Goal: Use online tool/utility: Utilize a website feature to perform a specific function

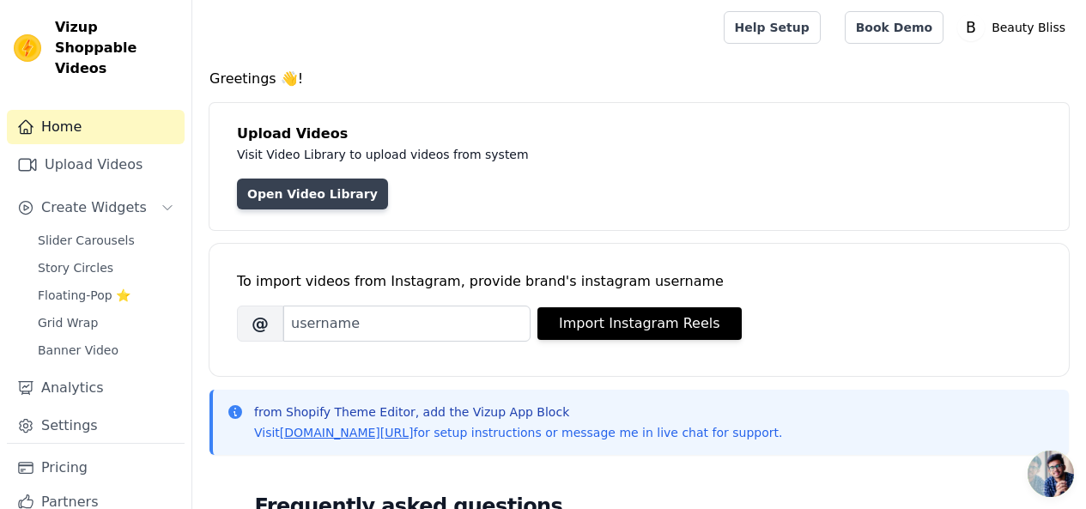
click at [338, 202] on link "Open Video Library" at bounding box center [312, 194] width 151 height 31
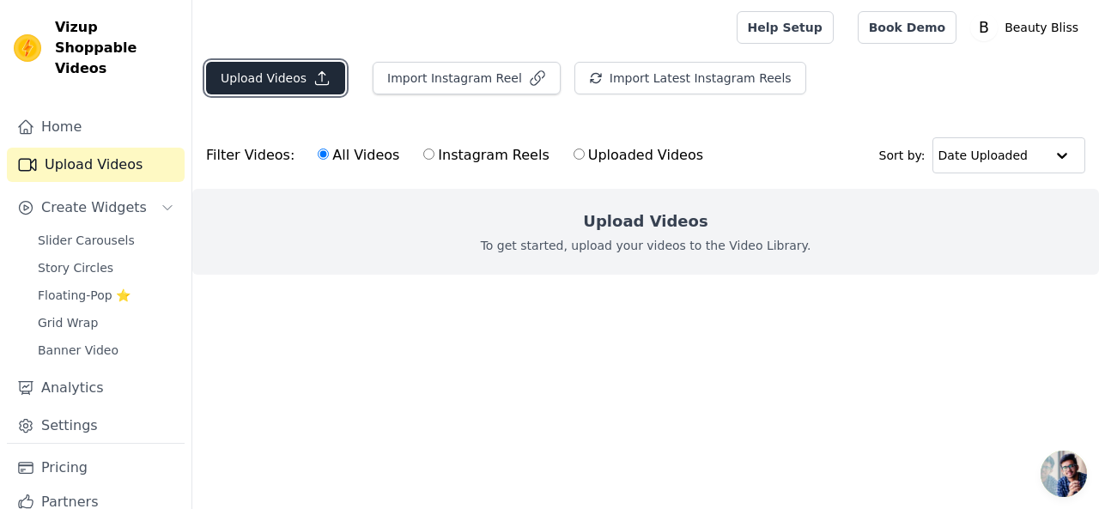
click at [288, 82] on button "Upload Videos" at bounding box center [275, 78] width 139 height 33
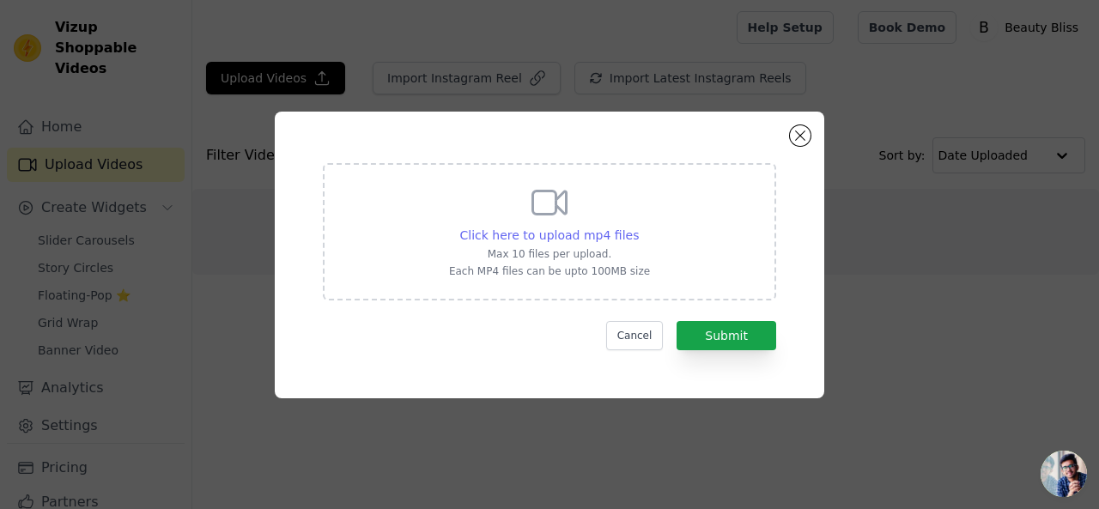
click at [504, 234] on span "Click here to upload mp4 files" at bounding box center [549, 235] width 179 height 14
click at [638, 227] on input "Click here to upload mp4 files Max 10 files per upload. Each MP4 files can be u…" at bounding box center [638, 226] width 1 height 1
type input "C:\fakepath\WhatsApp Video 2025-08-22 at 1.01.09 AM (4).mp4"
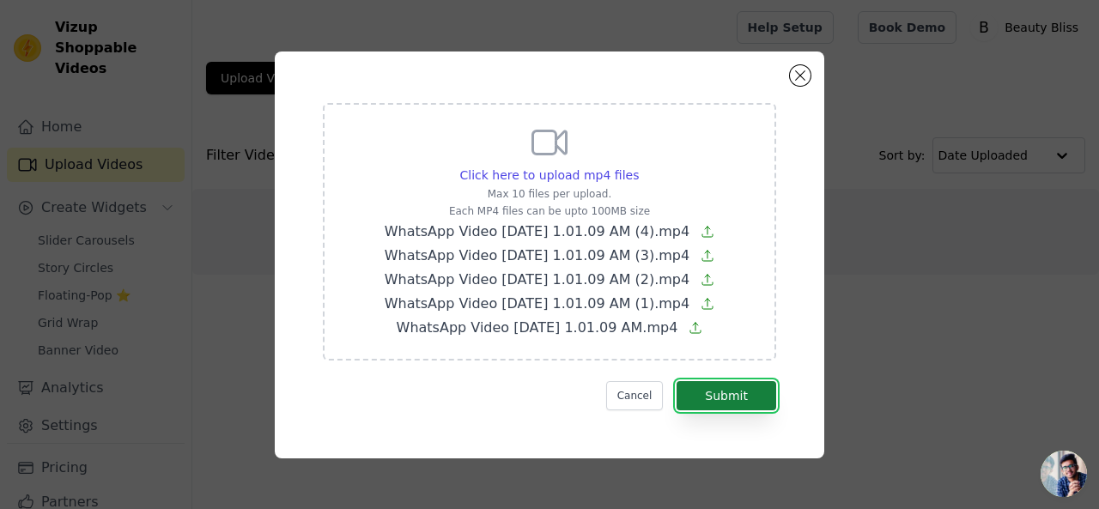
click at [705, 394] on button "Submit" at bounding box center [726, 395] width 100 height 29
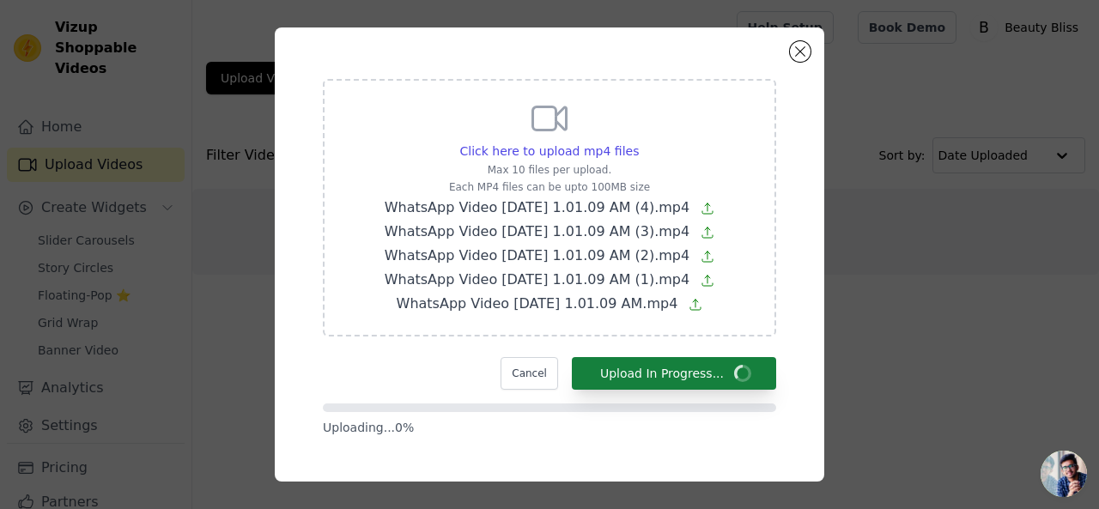
click at [705, 394] on form "Click here to upload mp4 files Max 10 files per upload. Each MP4 files can be u…" at bounding box center [549, 257] width 453 height 357
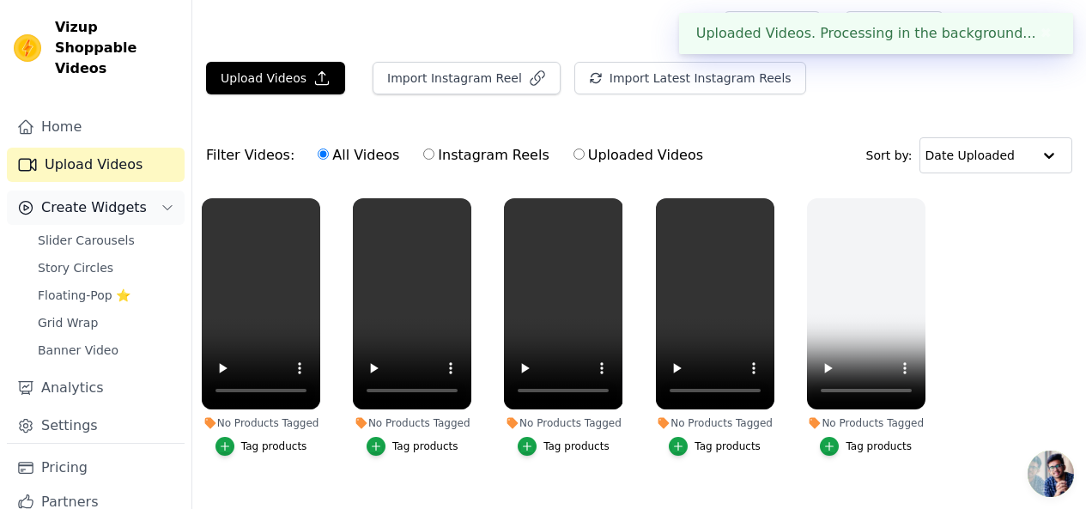
click at [96, 197] on span "Create Widgets" at bounding box center [94, 207] width 106 height 21
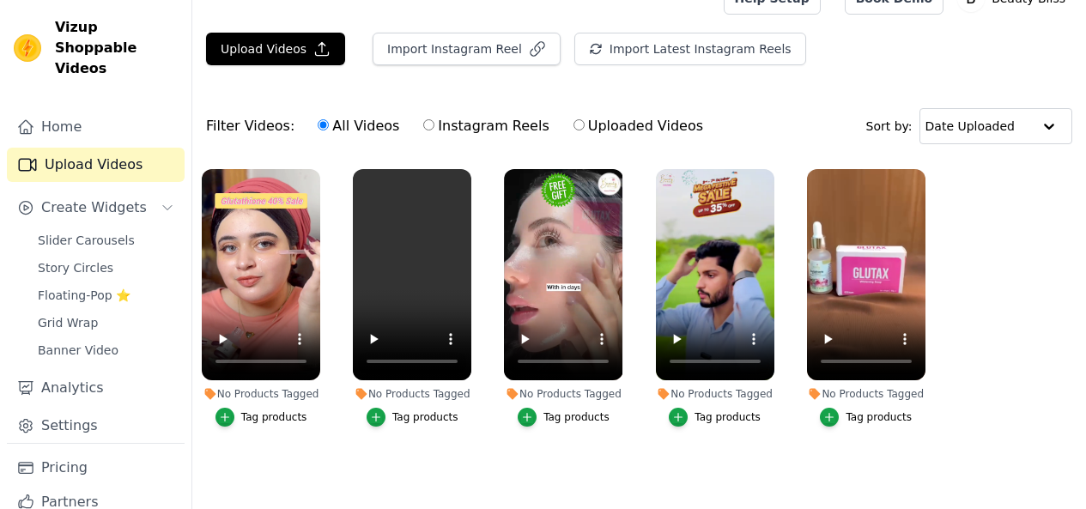
scroll to position [30, 0]
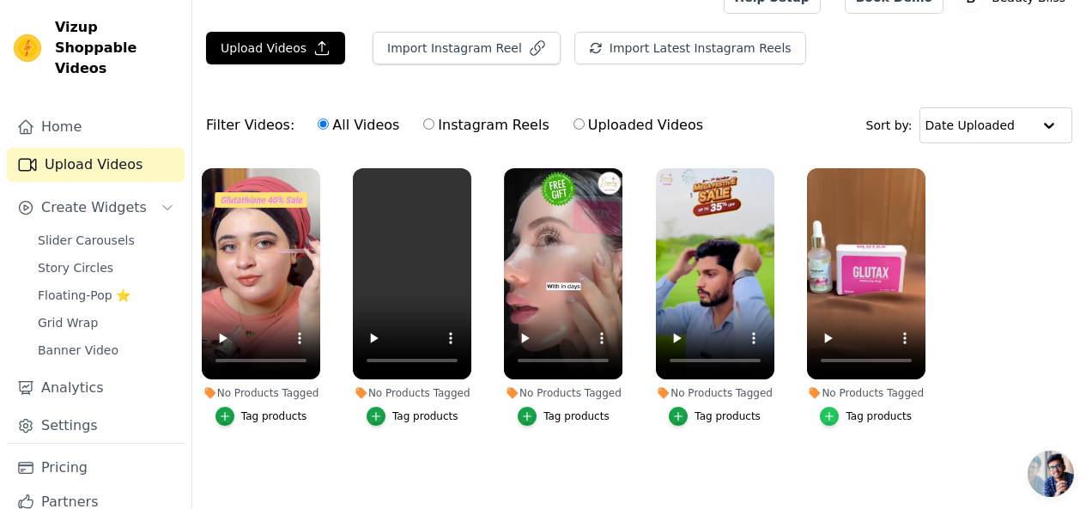
click at [835, 410] on icon "button" at bounding box center [829, 416] width 12 height 12
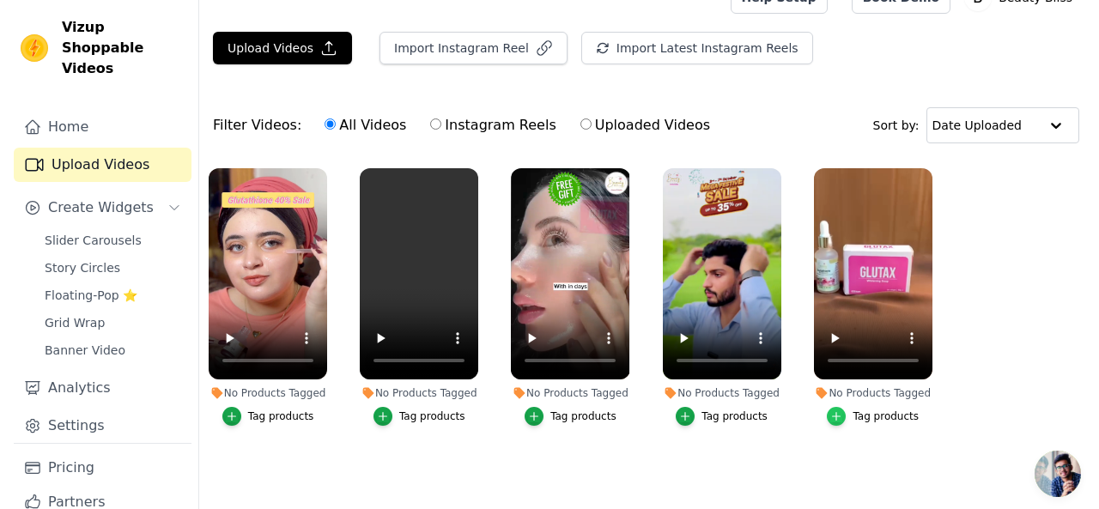
scroll to position [0, 0]
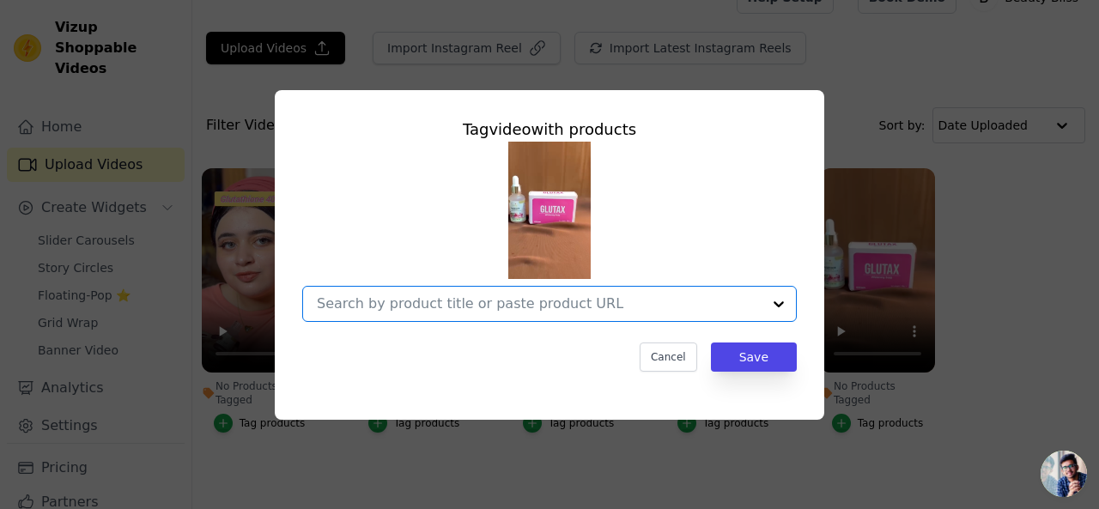
click at [659, 311] on input "No Products Tagged Tag video with products Option undefined, selected. Select i…" at bounding box center [539, 303] width 445 height 16
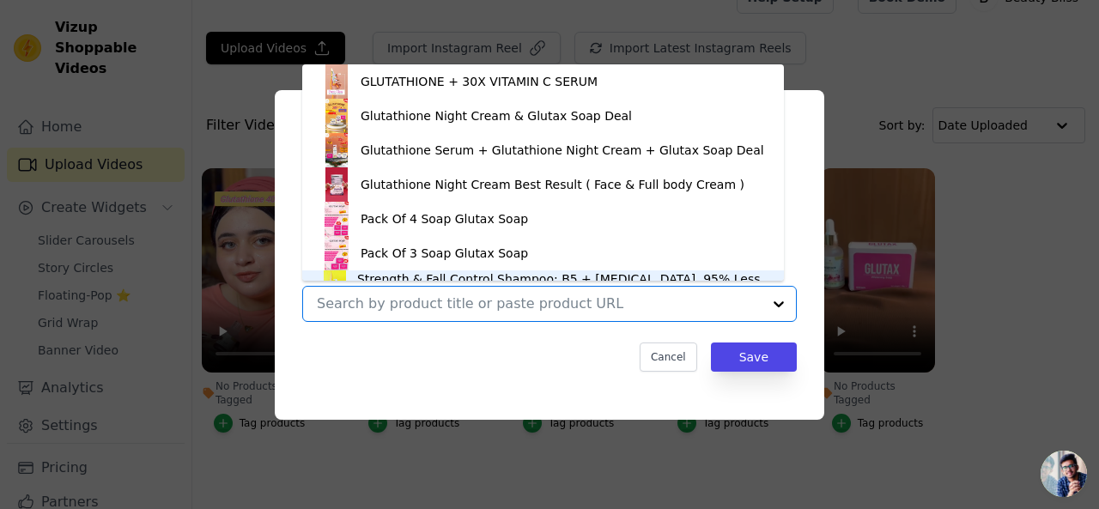
scroll to position [24, 0]
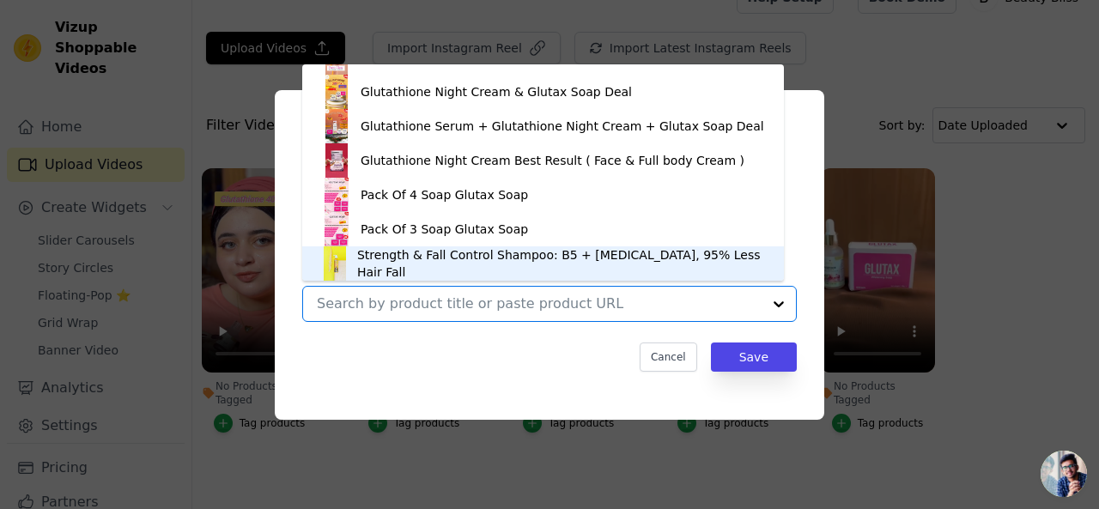
drag, startPoint x: 676, startPoint y: 215, endPoint x: 940, endPoint y: 409, distance: 326.7
click at [940, 409] on div "Tag video with products GLUTATHIONE + 30X VITAMIN C SERUM Glutathione Night Cre…" at bounding box center [549, 255] width 1044 height 385
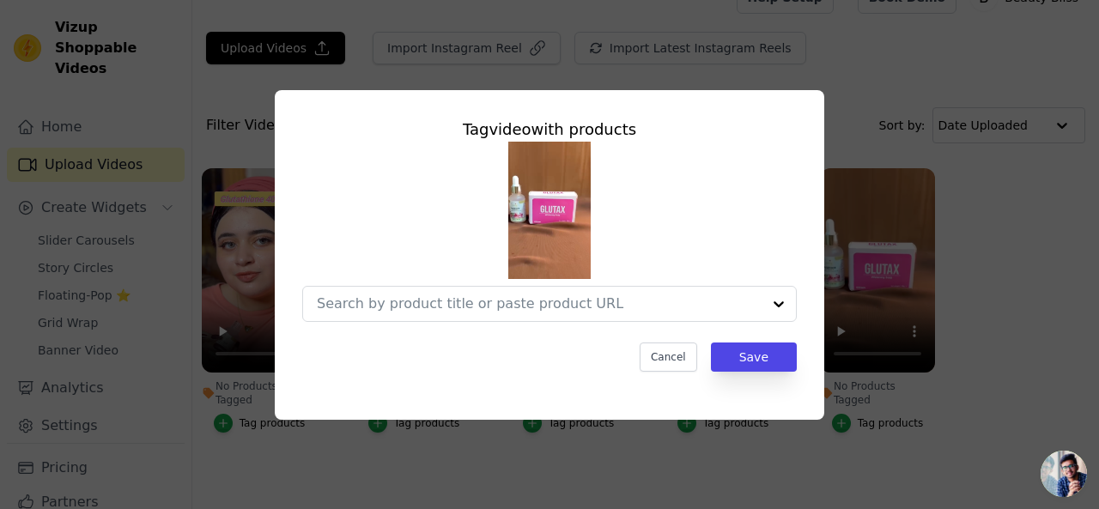
click at [940, 409] on div "Tag video with products Cancel Save" at bounding box center [549, 255] width 1044 height 385
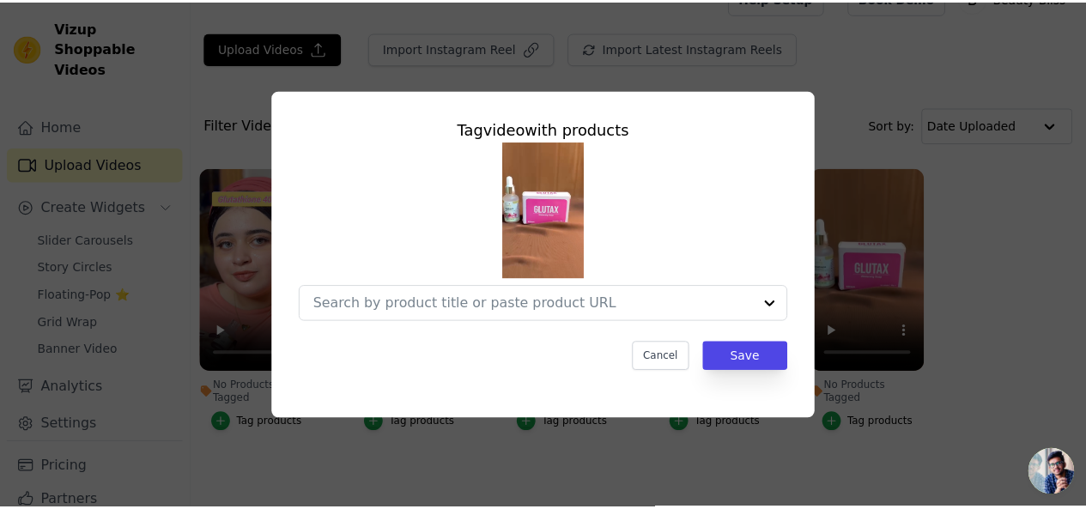
scroll to position [30, 0]
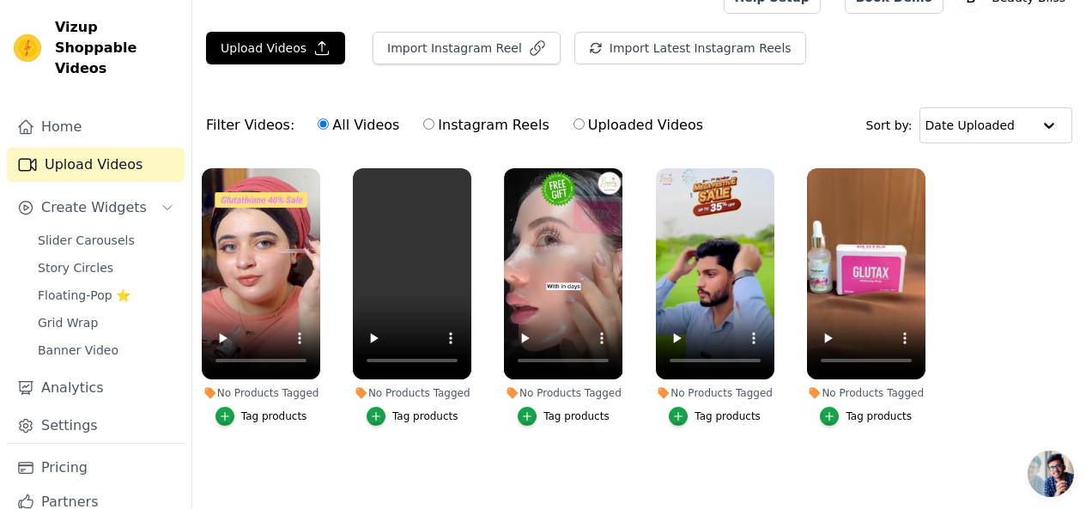
click at [722, 409] on div "Tag products" at bounding box center [727, 416] width 66 height 14
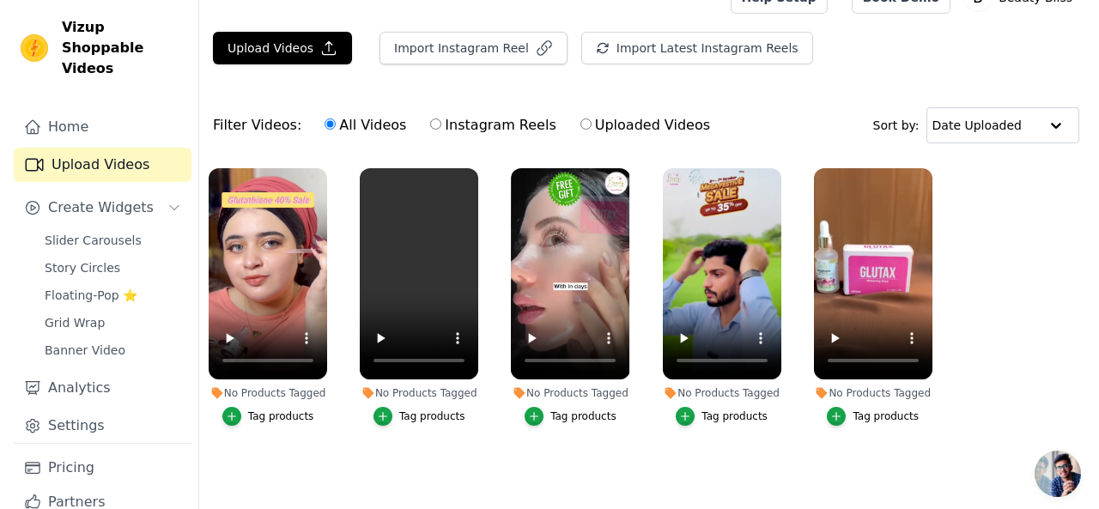
scroll to position [0, 0]
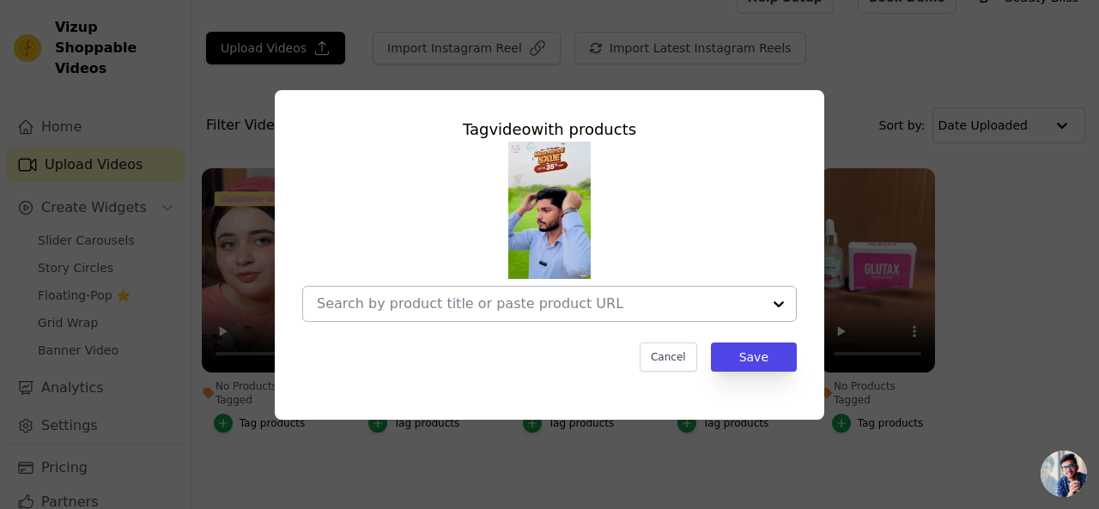
click at [777, 297] on div at bounding box center [778, 304] width 34 height 34
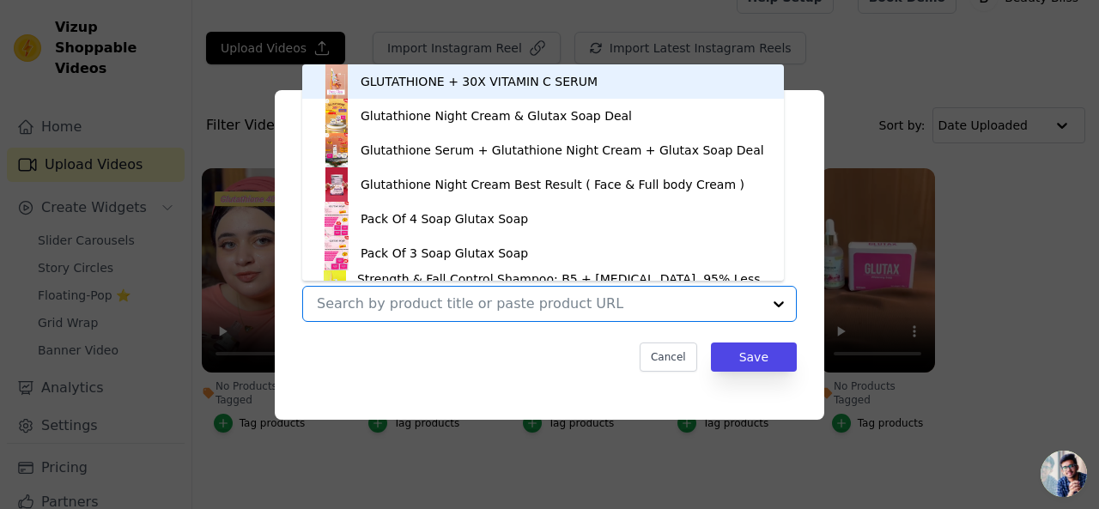
scroll to position [24, 0]
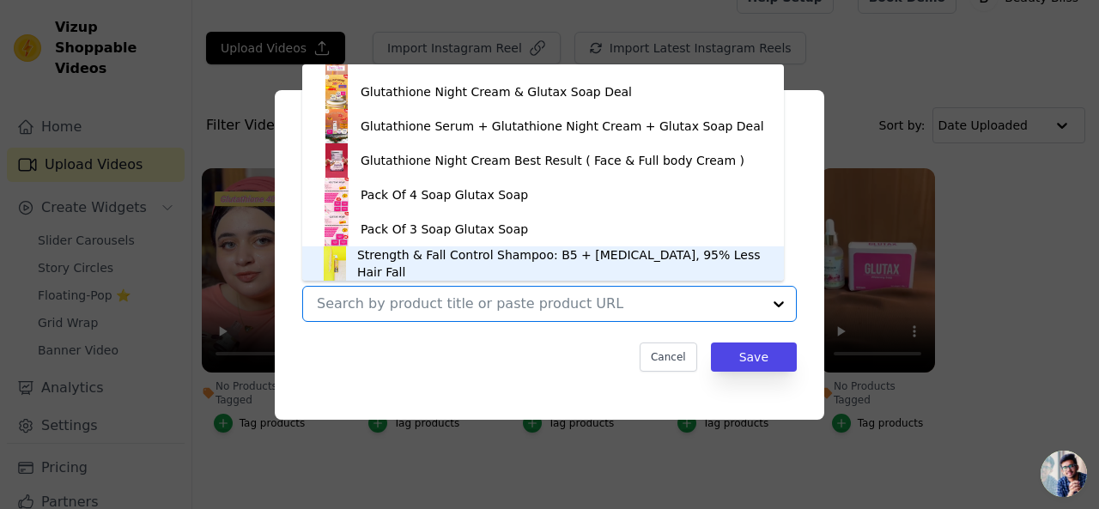
click at [593, 250] on div "Strength & Fall Control Shampoo: B5 + [MEDICAL_DATA], 95% Less Hair Fall" at bounding box center [542, 263] width 447 height 34
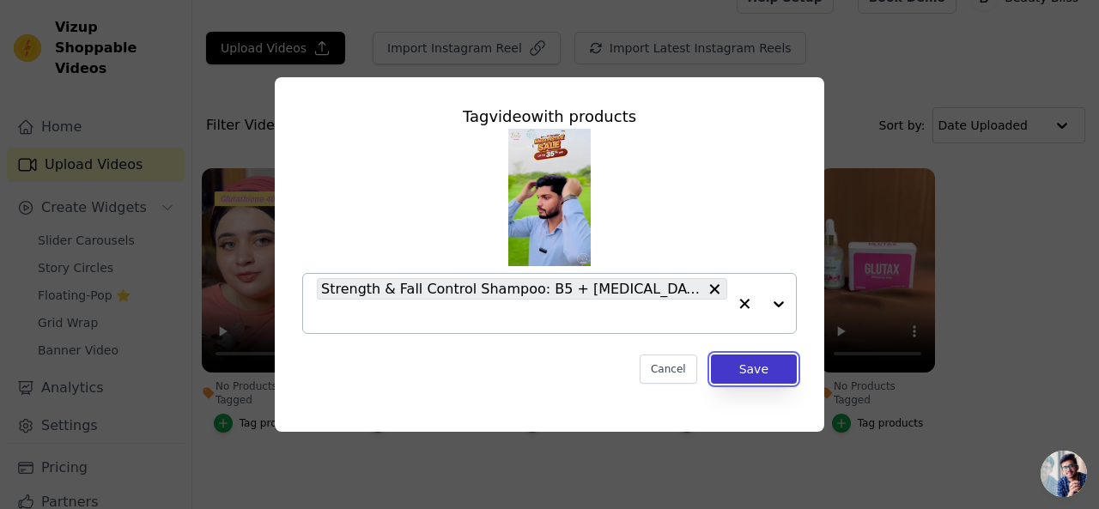
click at [749, 380] on button "Save" at bounding box center [754, 369] width 86 height 29
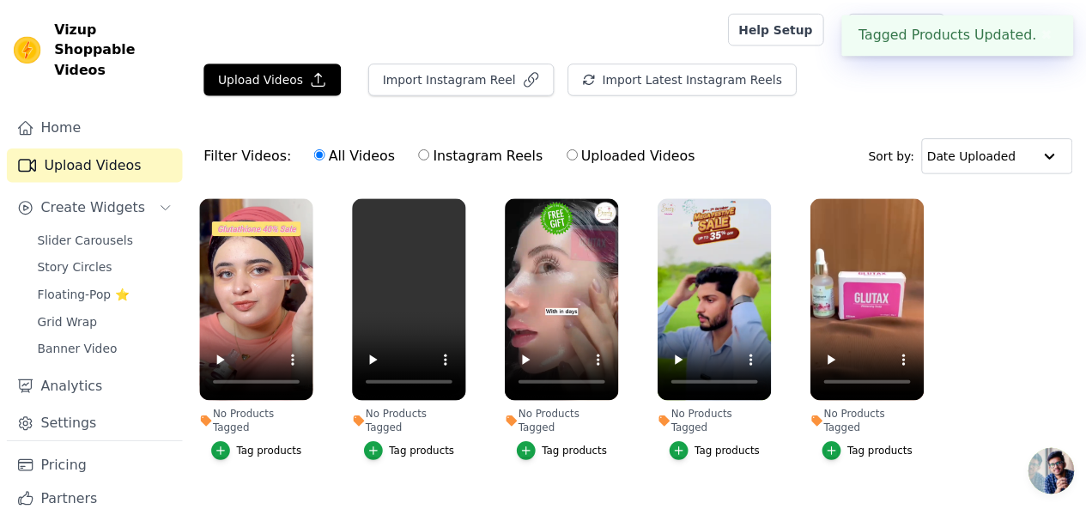
scroll to position [30, 0]
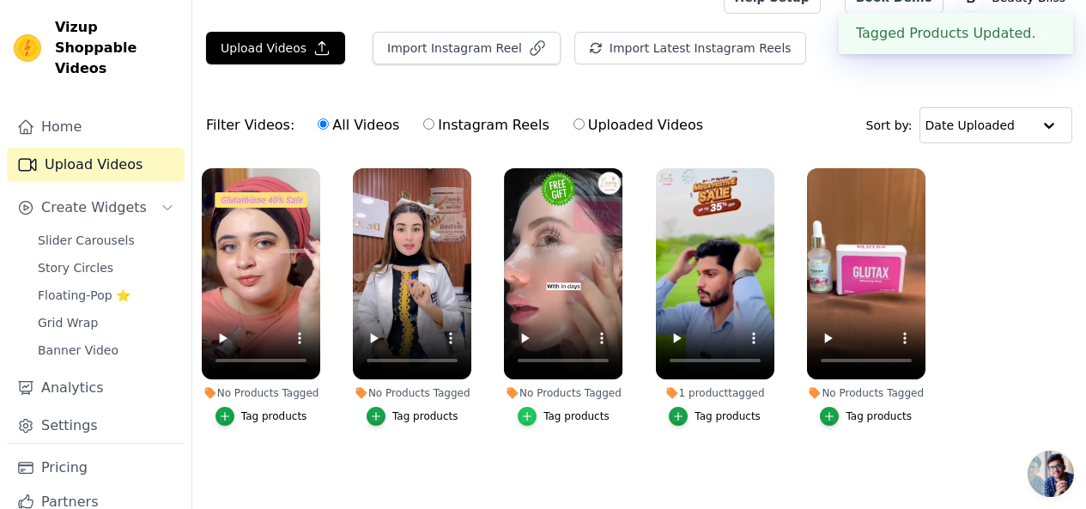
click at [537, 407] on div "button" at bounding box center [527, 416] width 19 height 19
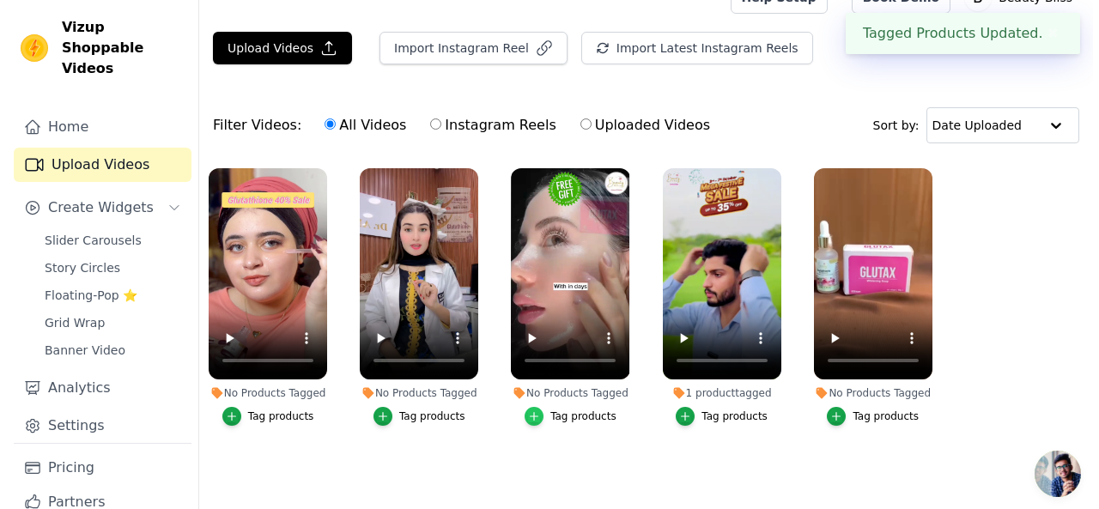
scroll to position [0, 0]
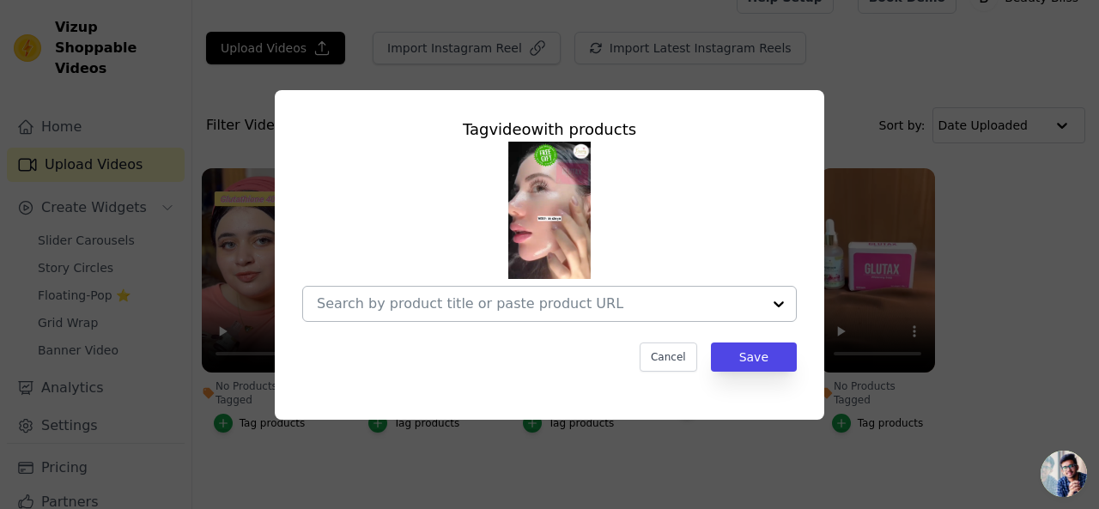
click at [775, 306] on div at bounding box center [778, 304] width 34 height 34
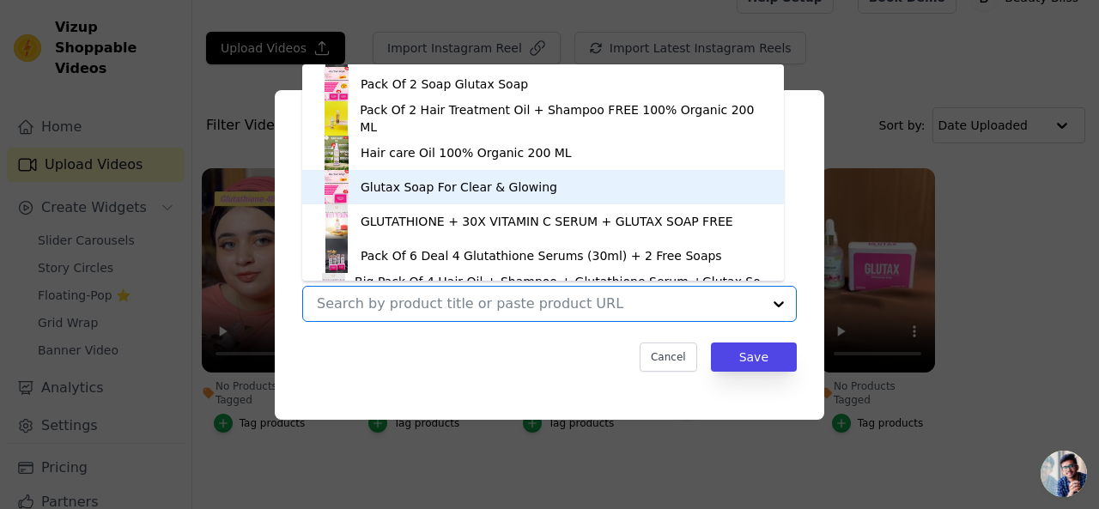
scroll to position [307, 0]
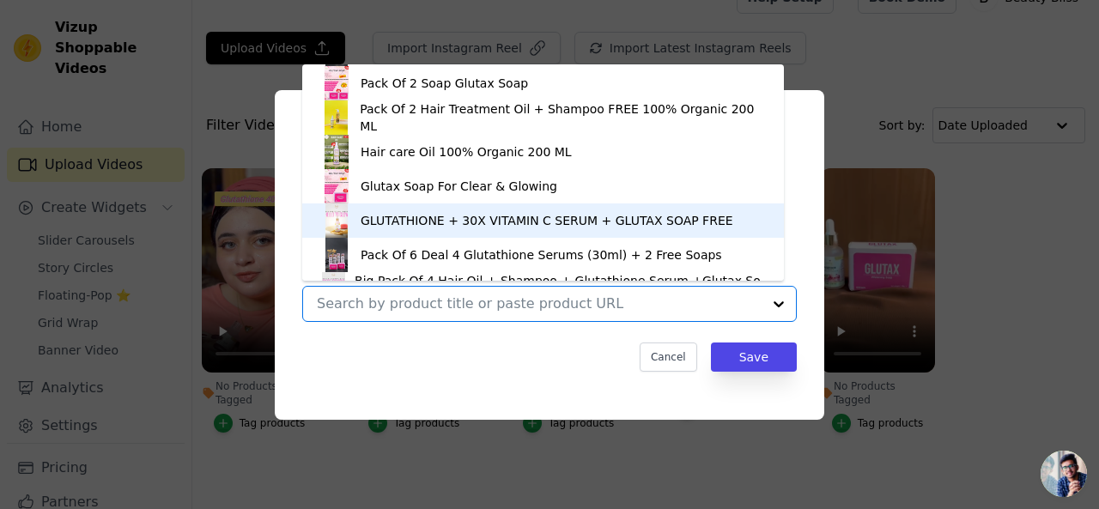
click at [645, 222] on div "GLUTATHIONE + 30X VITAMIN C SERUM + GLUTAX SOAP FREE" at bounding box center [547, 220] width 373 height 17
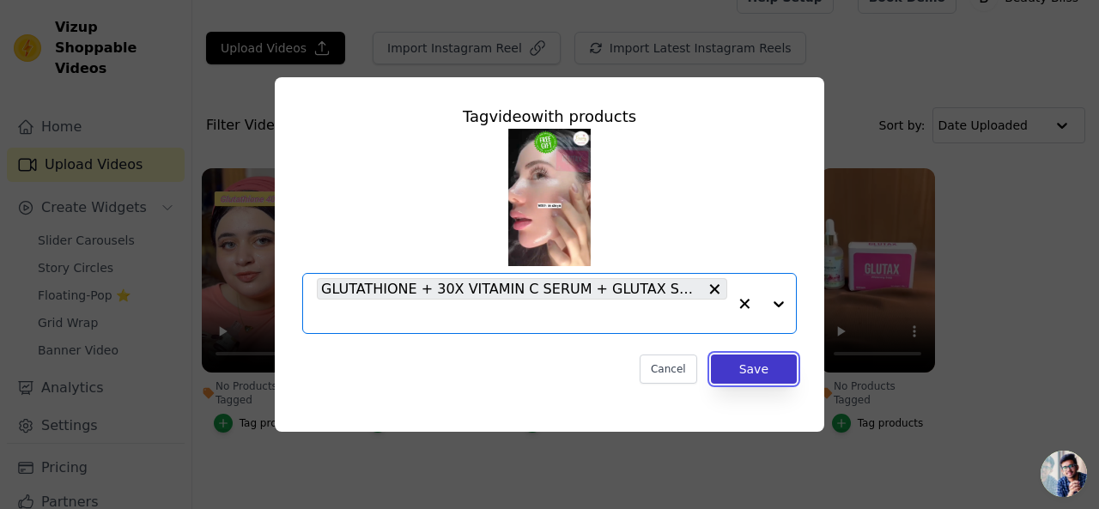
click at [774, 374] on button "Save" at bounding box center [754, 369] width 86 height 29
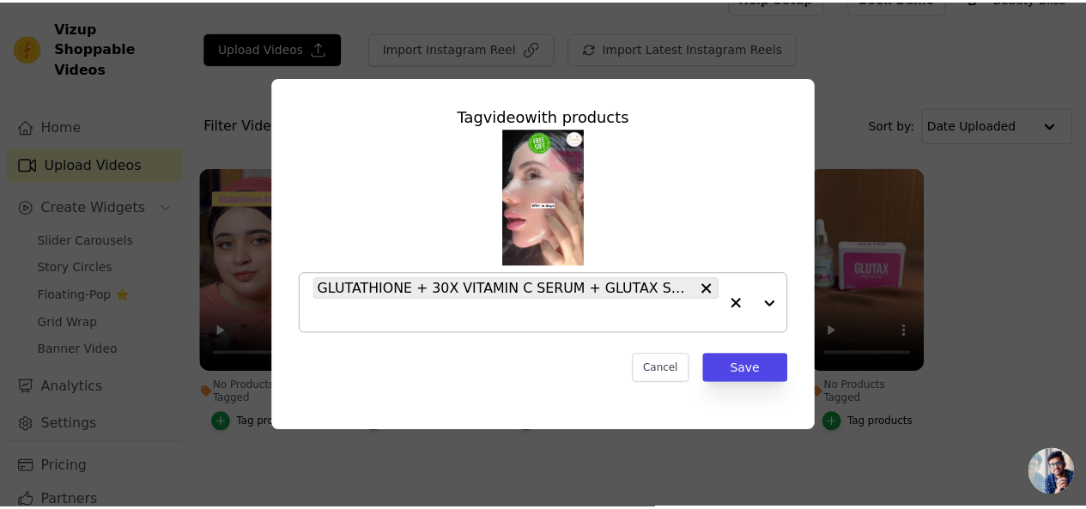
scroll to position [30, 0]
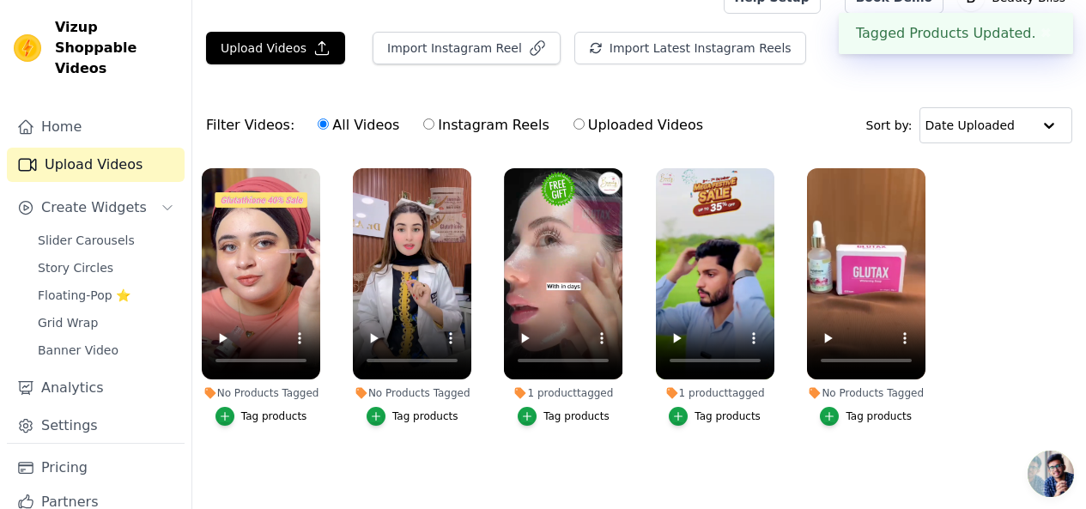
click at [870, 410] on div "Tag products" at bounding box center [879, 416] width 66 height 14
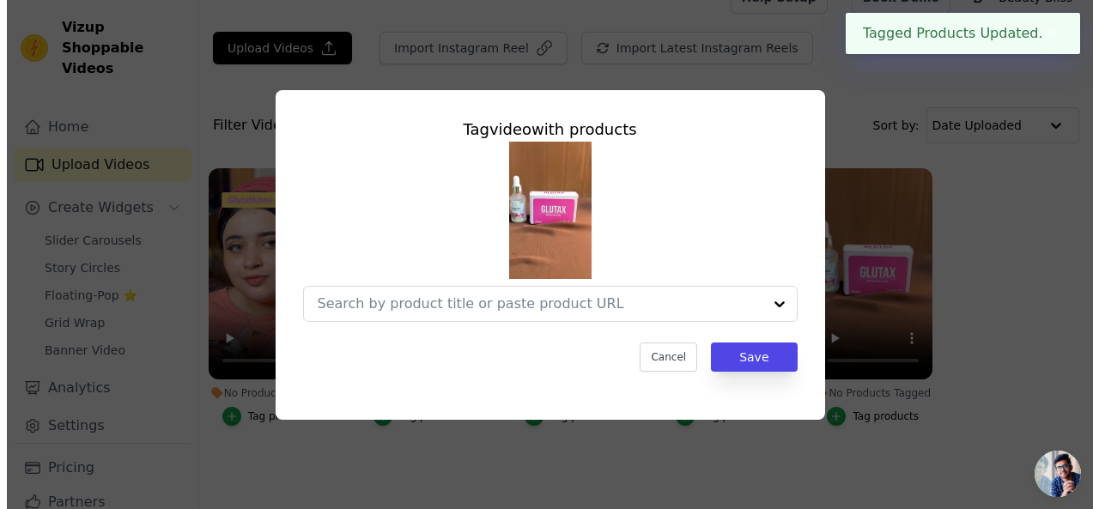
scroll to position [0, 0]
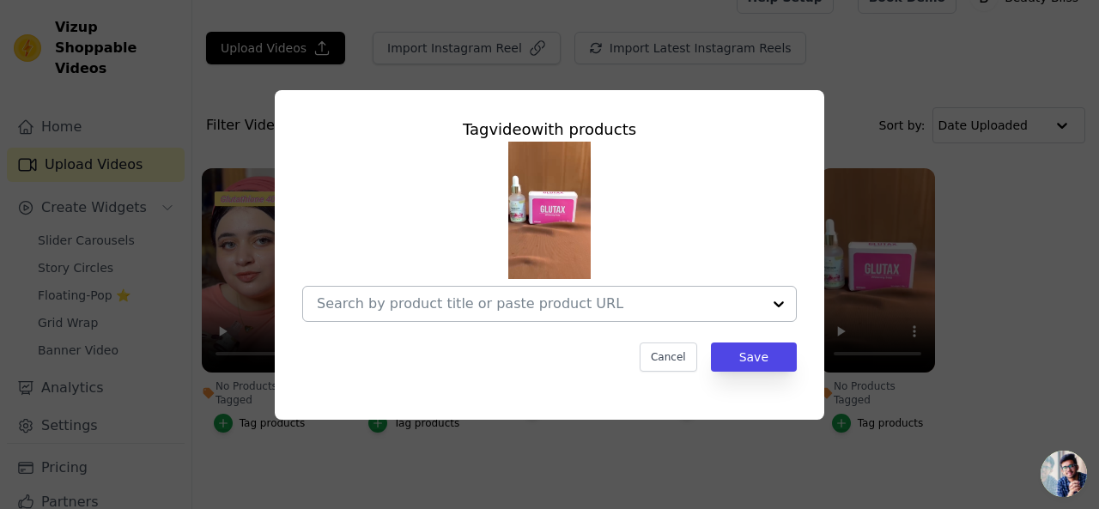
click at [782, 302] on div at bounding box center [778, 304] width 34 height 34
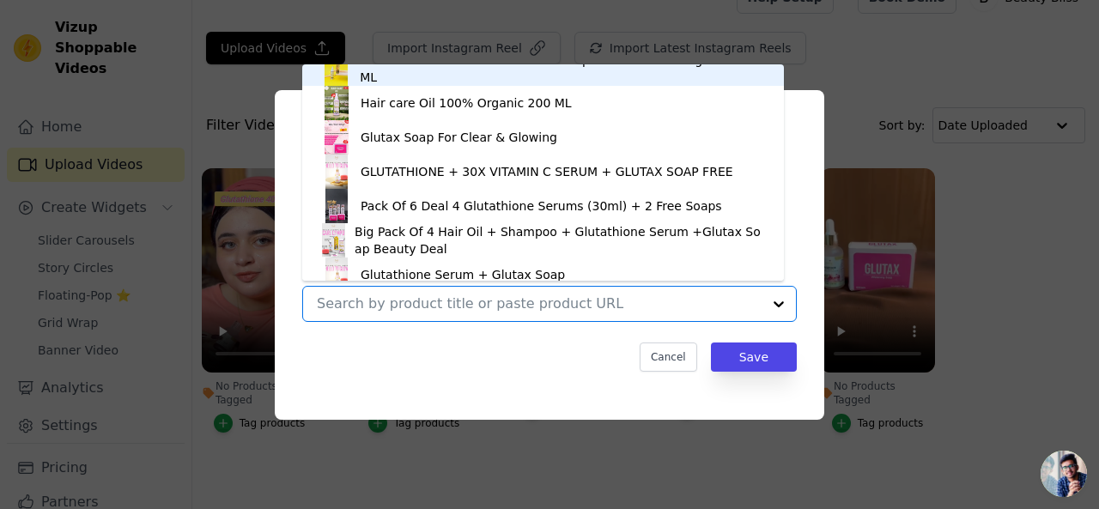
scroll to position [358, 0]
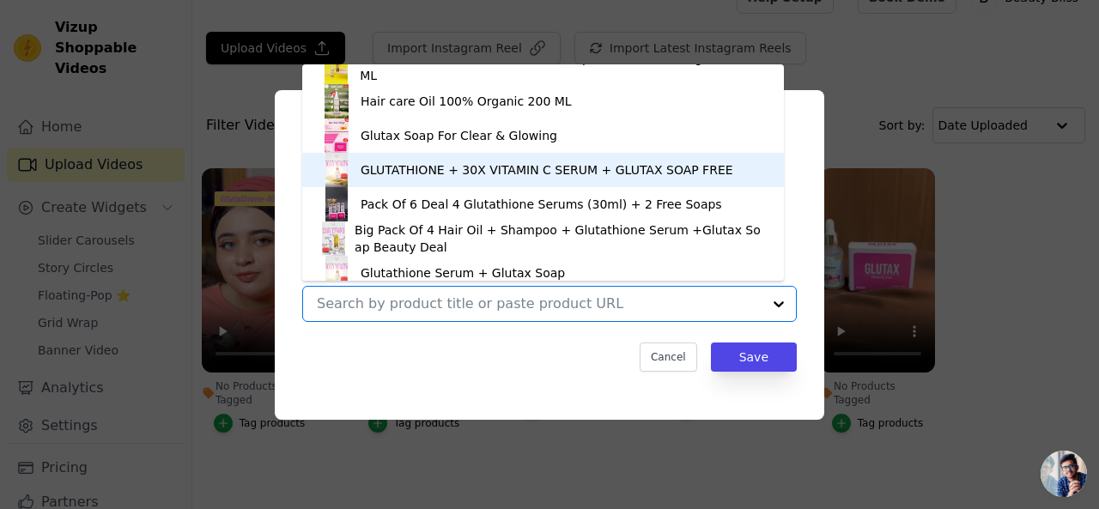
click at [612, 170] on div "GLUTATHIONE + 30X VITAMIN C SERUM + GLUTAX SOAP FREE" at bounding box center [547, 169] width 373 height 17
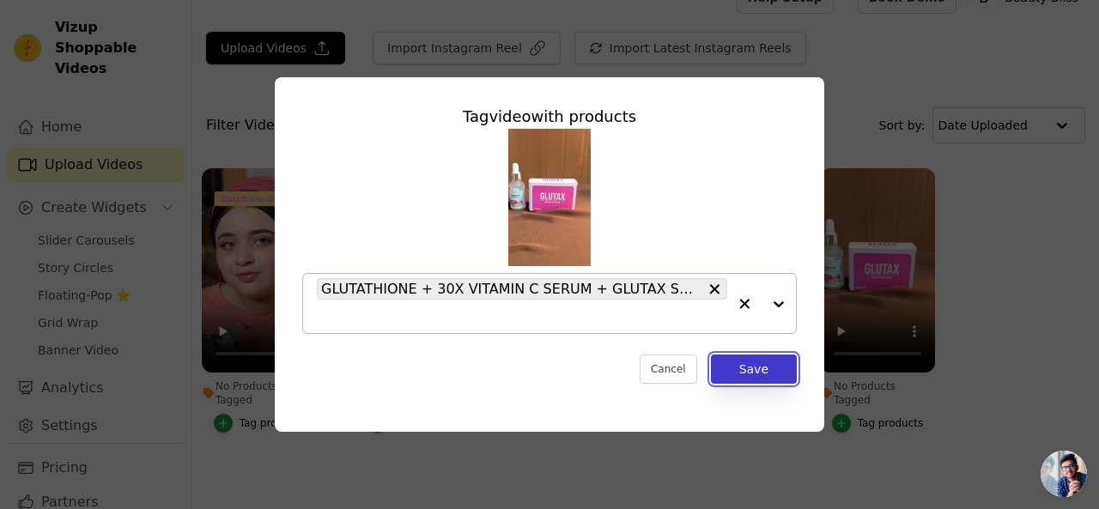
click at [750, 359] on button "Save" at bounding box center [754, 369] width 86 height 29
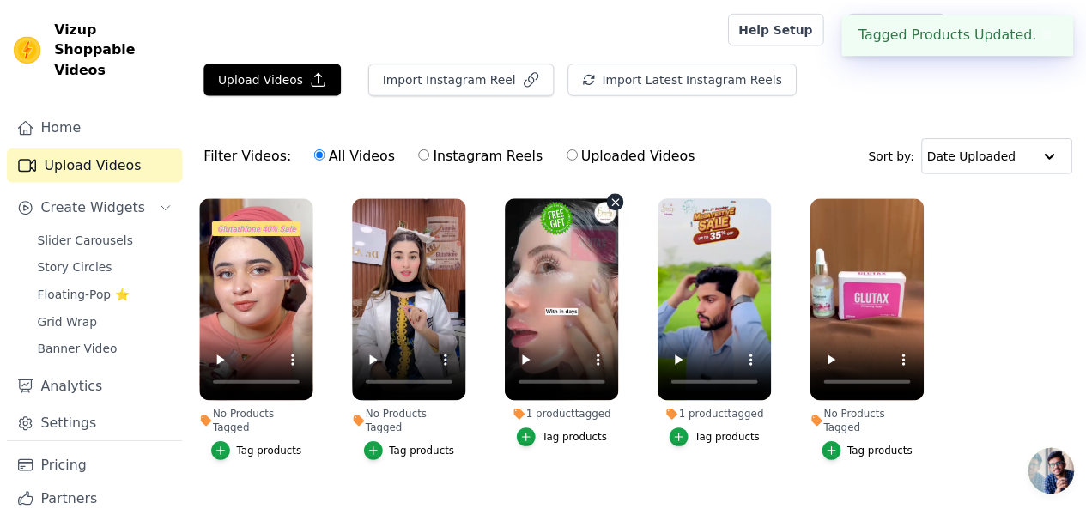
scroll to position [30, 0]
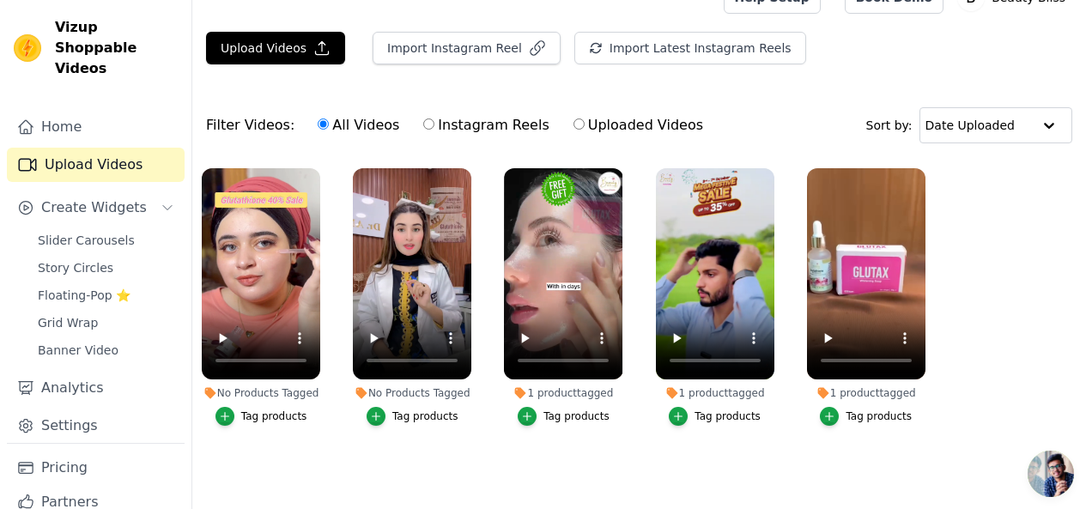
click at [403, 415] on button "Tag products" at bounding box center [413, 416] width 92 height 19
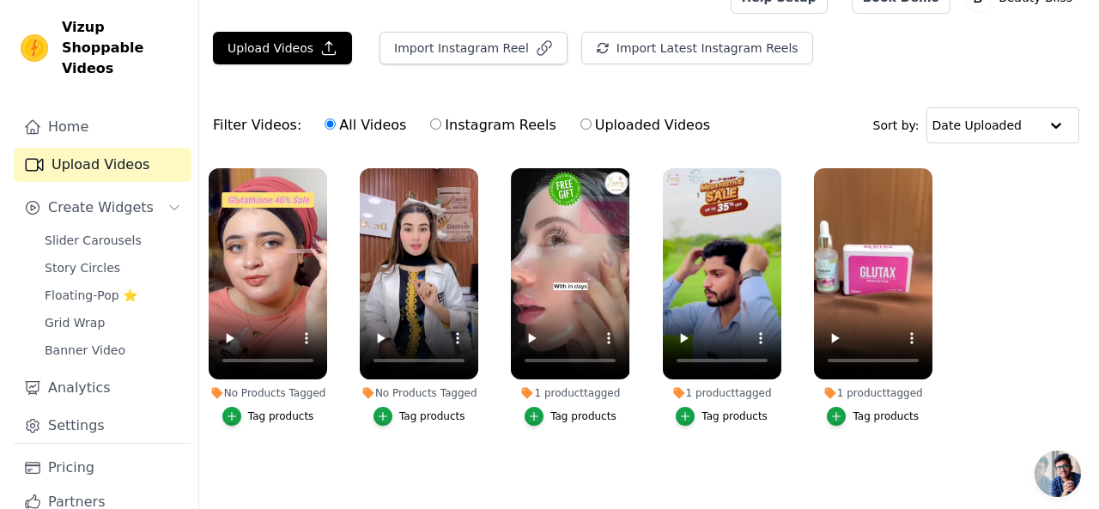
scroll to position [0, 0]
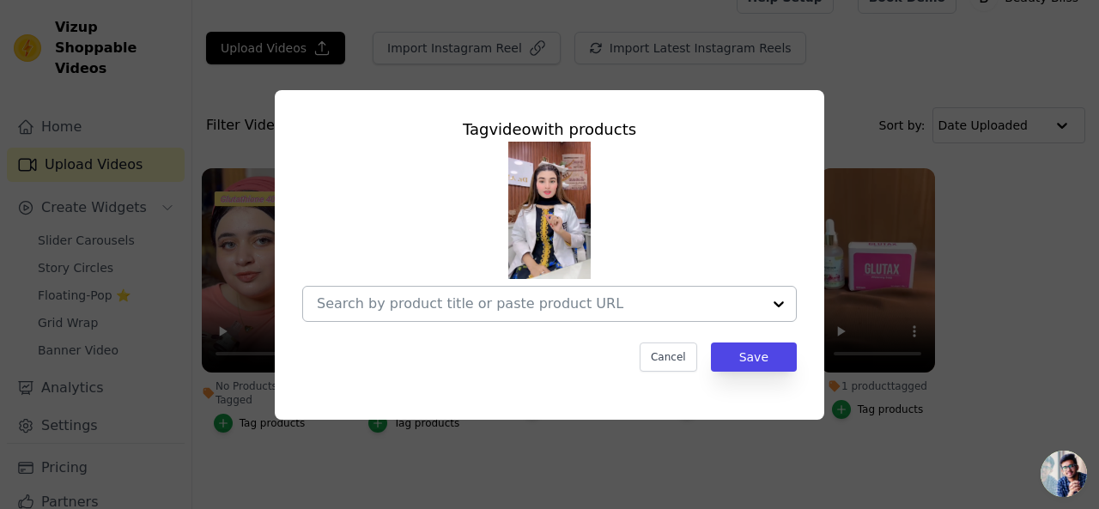
click at [503, 291] on div at bounding box center [539, 304] width 445 height 34
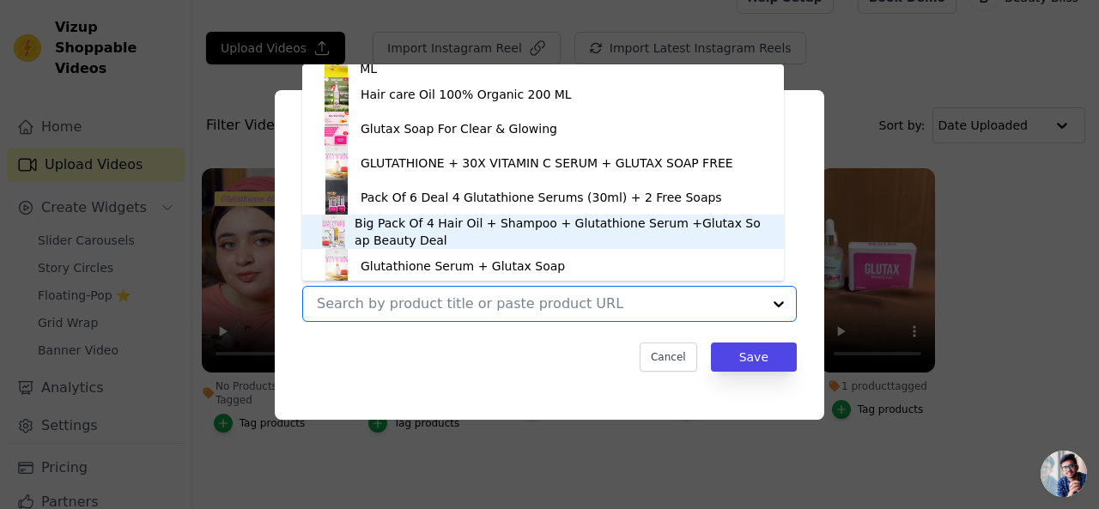
scroll to position [402, 0]
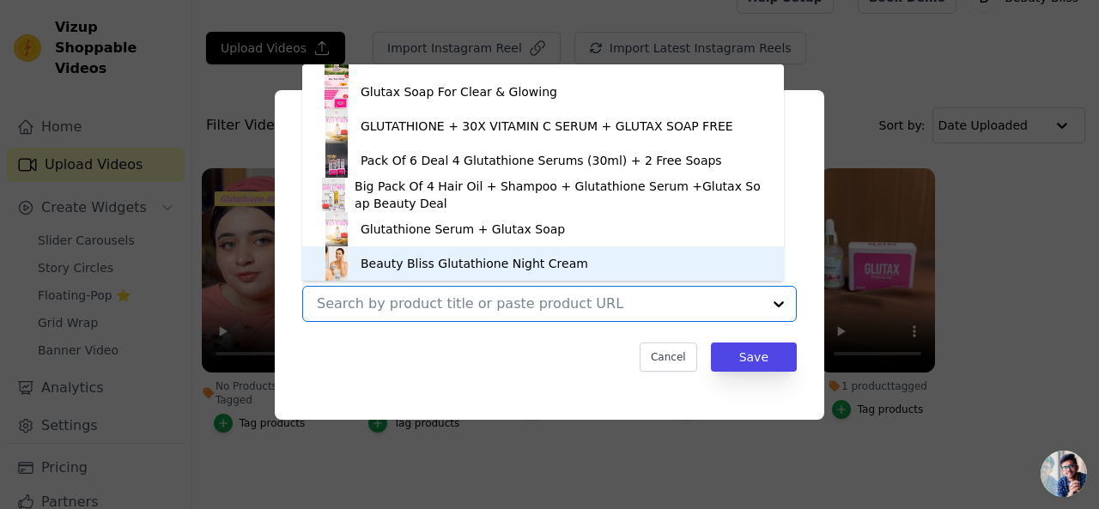
click at [480, 270] on div "Beauty Bliss Glutathione Night Cream" at bounding box center [474, 263] width 227 height 17
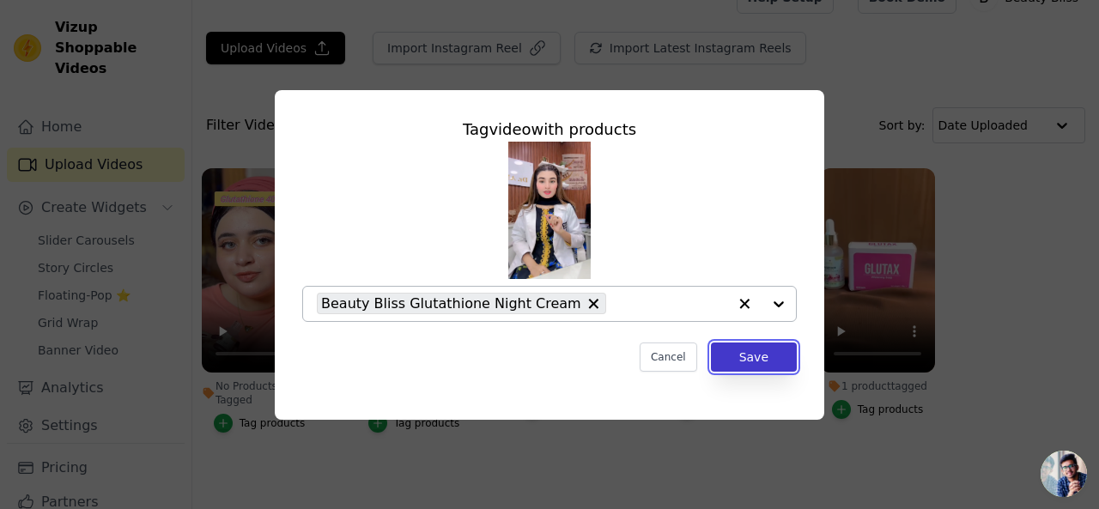
click at [729, 371] on button "Save" at bounding box center [754, 357] width 86 height 29
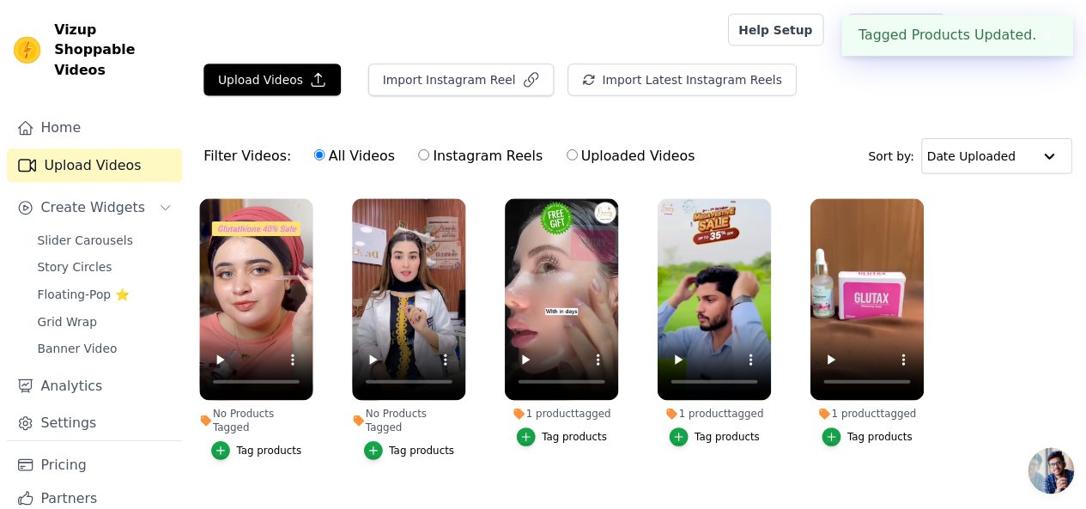
scroll to position [30, 0]
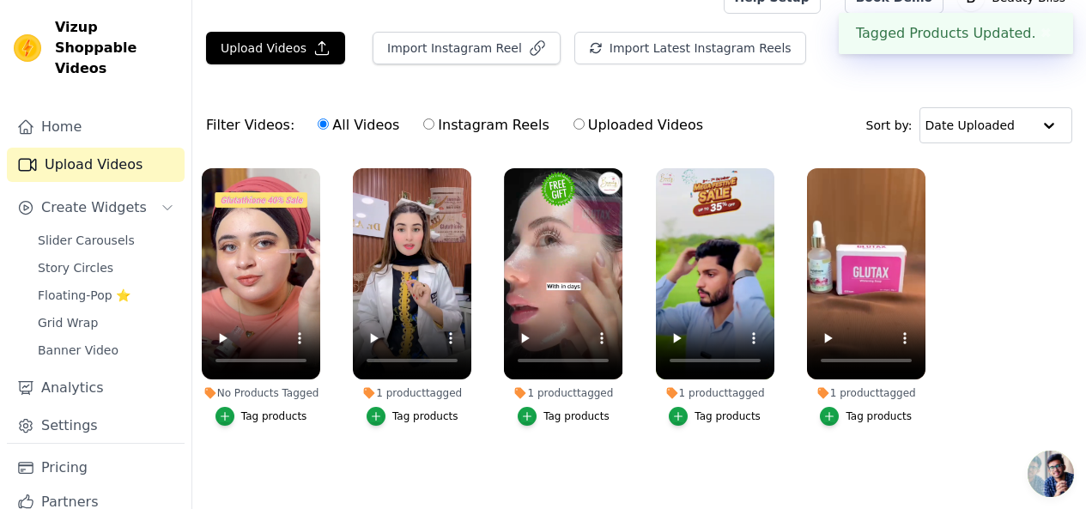
click at [276, 409] on div "Tag products" at bounding box center [274, 416] width 66 height 14
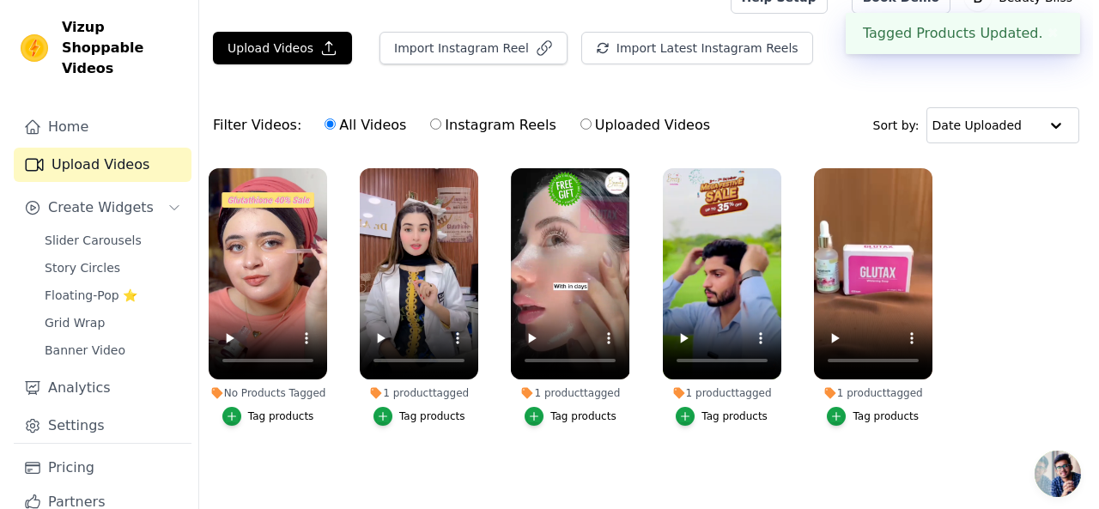
scroll to position [0, 0]
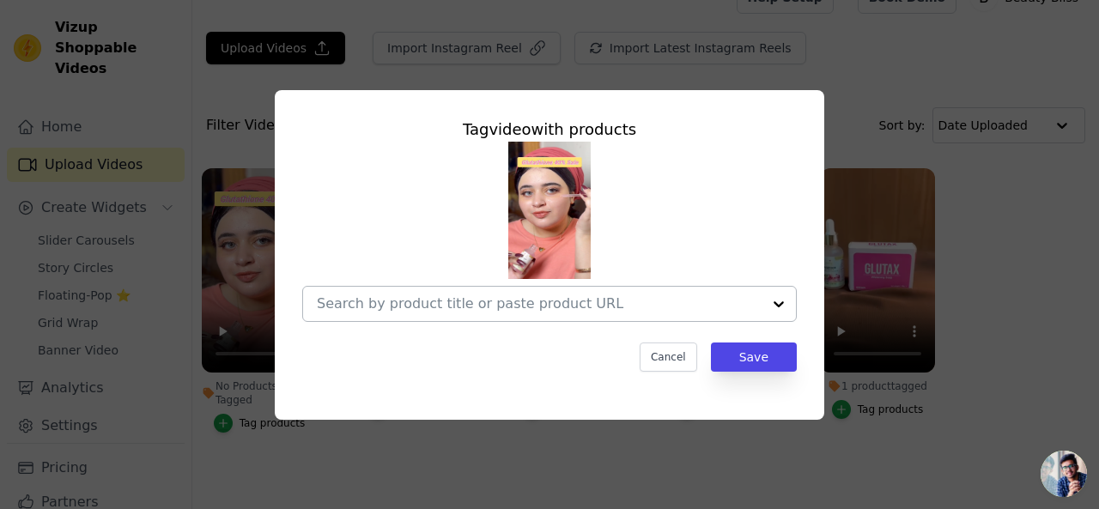
click at [433, 294] on div at bounding box center [539, 304] width 445 height 34
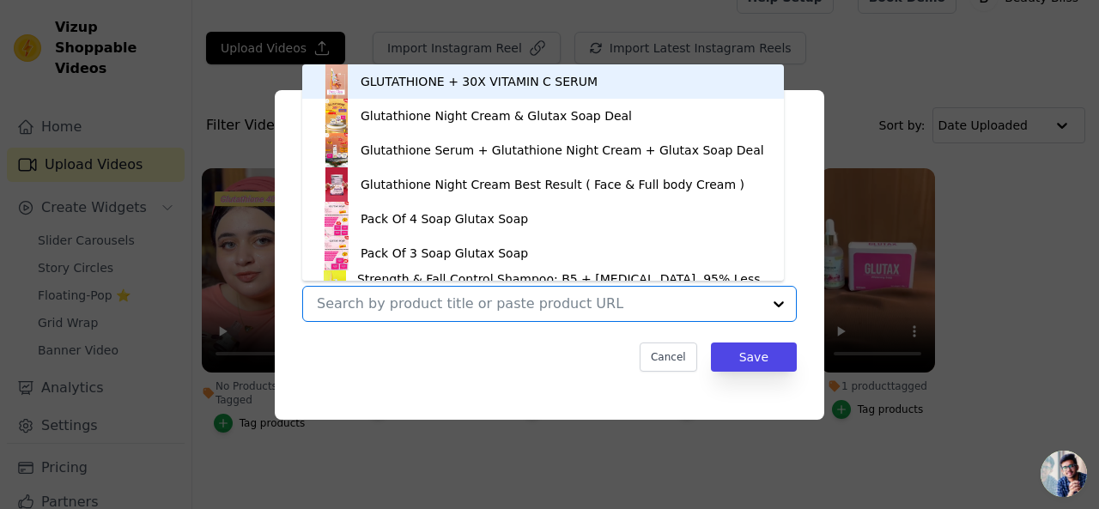
click at [458, 92] on div "GLUTATHIONE + 30X VITAMIN C SERUM" at bounding box center [542, 81] width 447 height 34
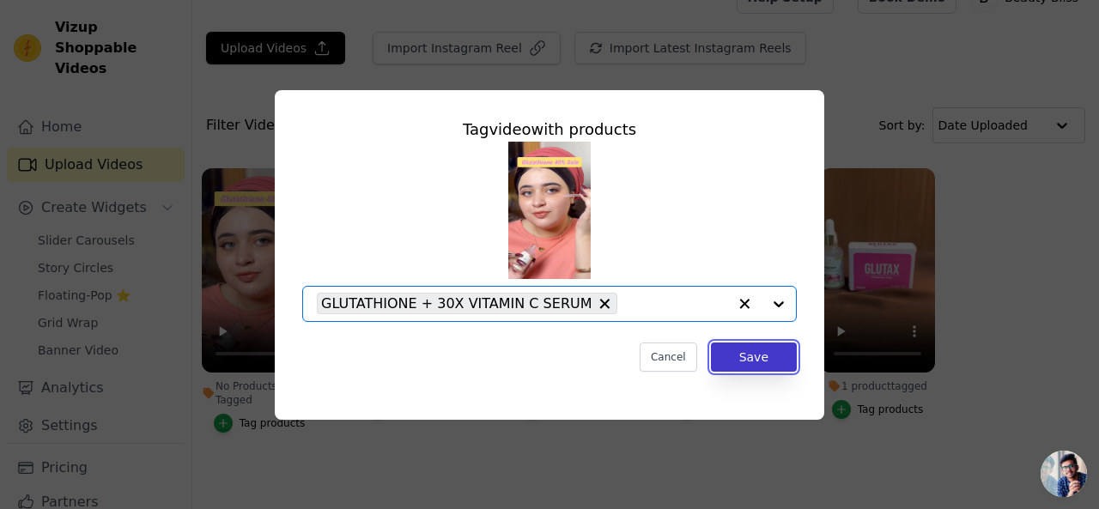
click at [731, 351] on button "Save" at bounding box center [754, 357] width 86 height 29
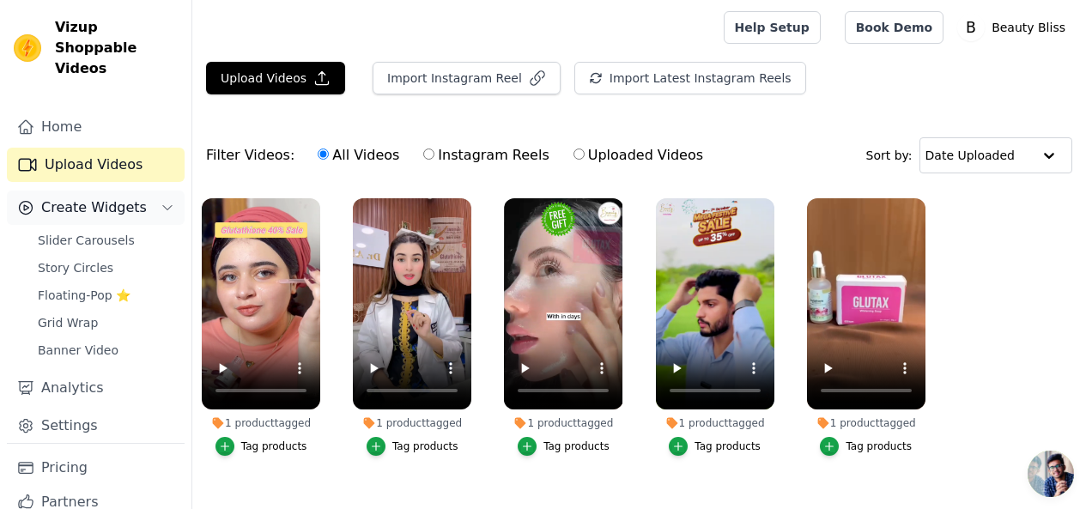
click at [161, 201] on icon "Sidebar" at bounding box center [168, 208] width 14 height 14
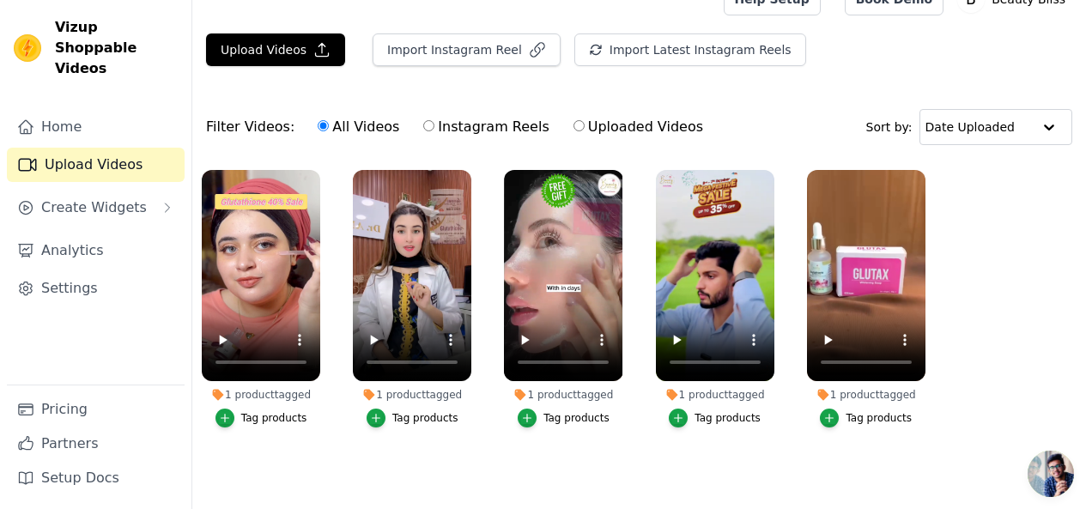
scroll to position [26, 0]
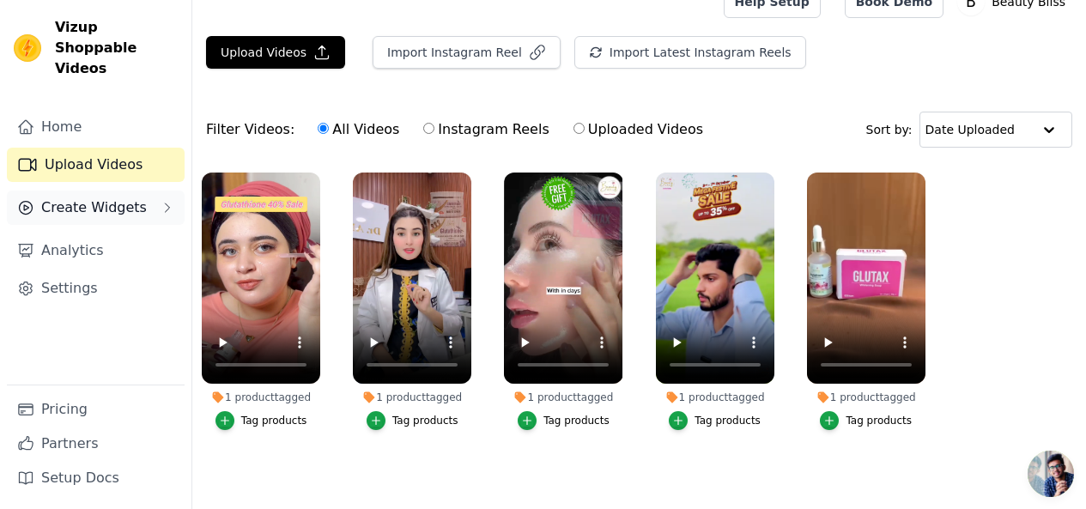
click at [125, 197] on span "Create Widgets" at bounding box center [94, 207] width 106 height 21
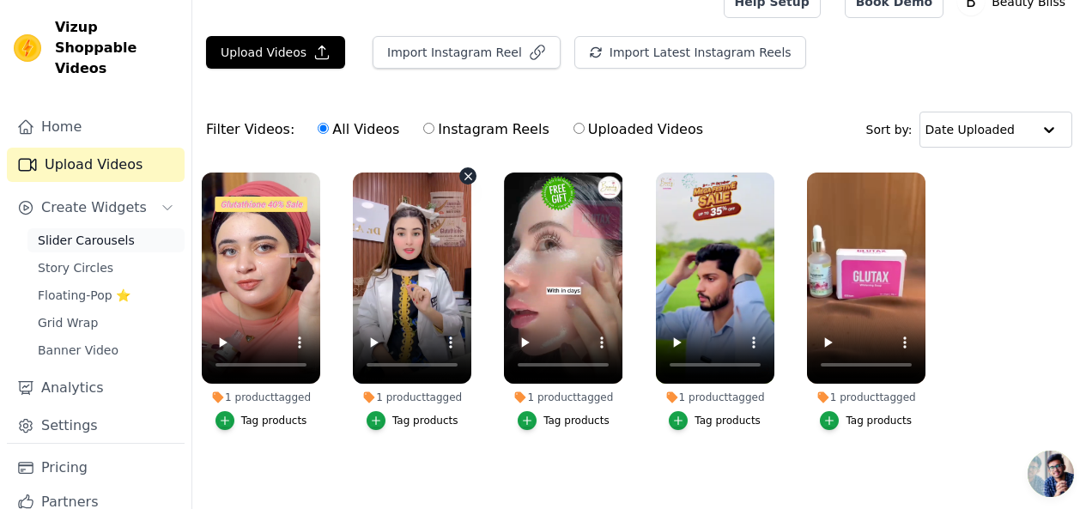
click at [112, 232] on span "Slider Carousels" at bounding box center [86, 240] width 97 height 17
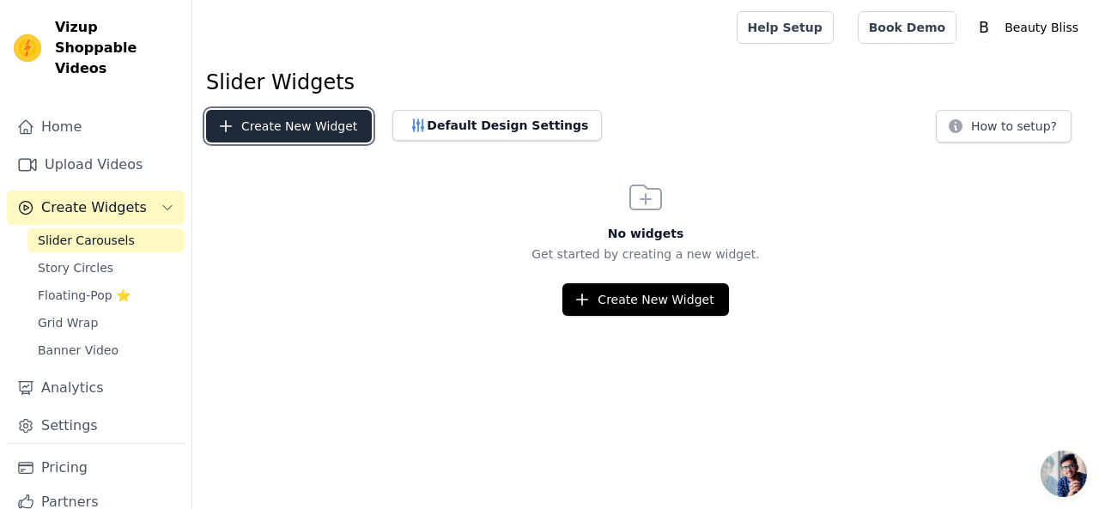
click at [277, 122] on button "Create New Widget" at bounding box center [289, 126] width 166 height 33
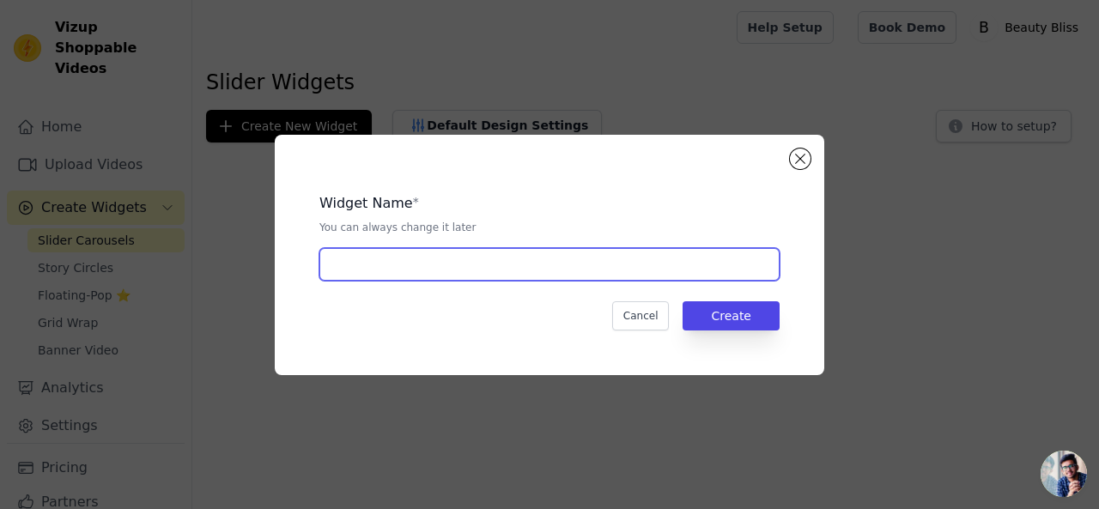
click at [420, 267] on input "text" at bounding box center [549, 264] width 460 height 33
type input "slider"
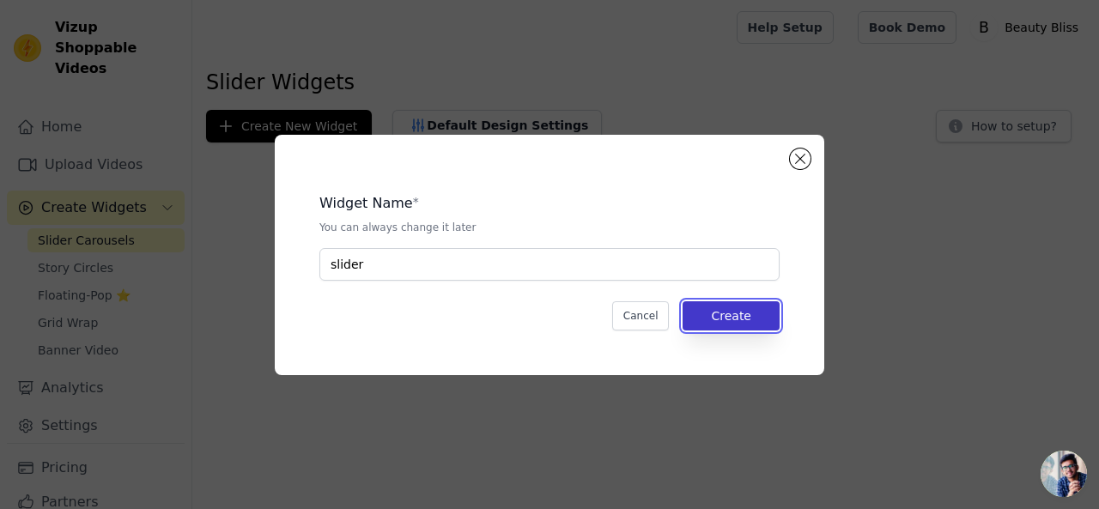
click at [736, 307] on button "Create" at bounding box center [730, 315] width 97 height 29
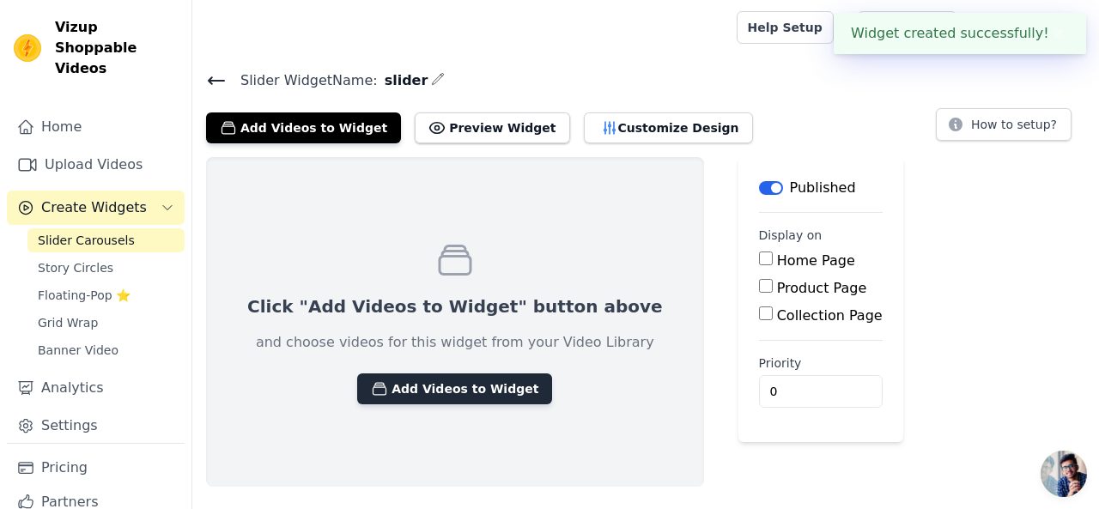
click at [404, 385] on button "Add Videos to Widget" at bounding box center [454, 388] width 195 height 31
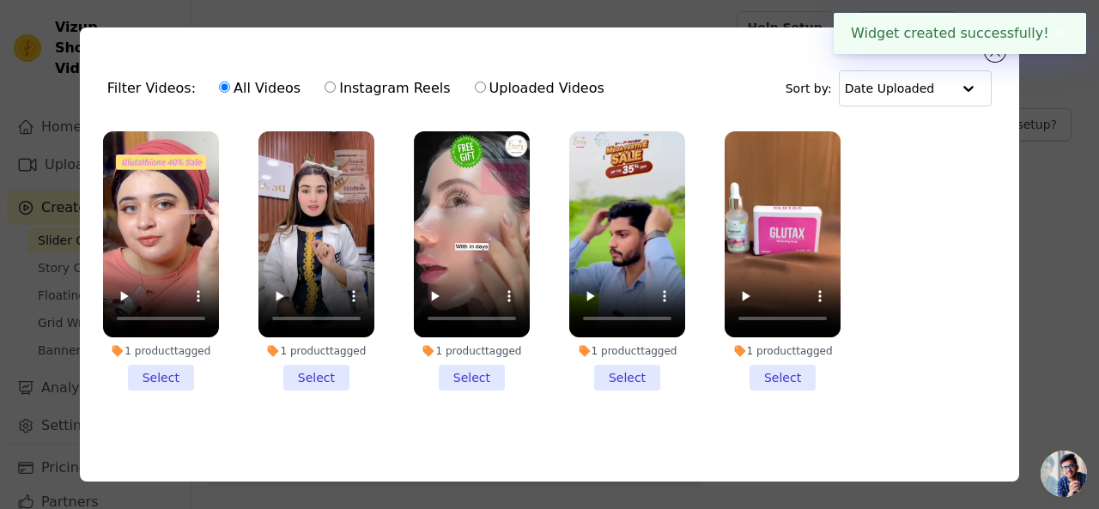
click at [314, 380] on li "1 product tagged Select" at bounding box center [316, 260] width 116 height 259
click at [0, 0] on input "1 product tagged Select" at bounding box center [0, 0] width 0 height 0
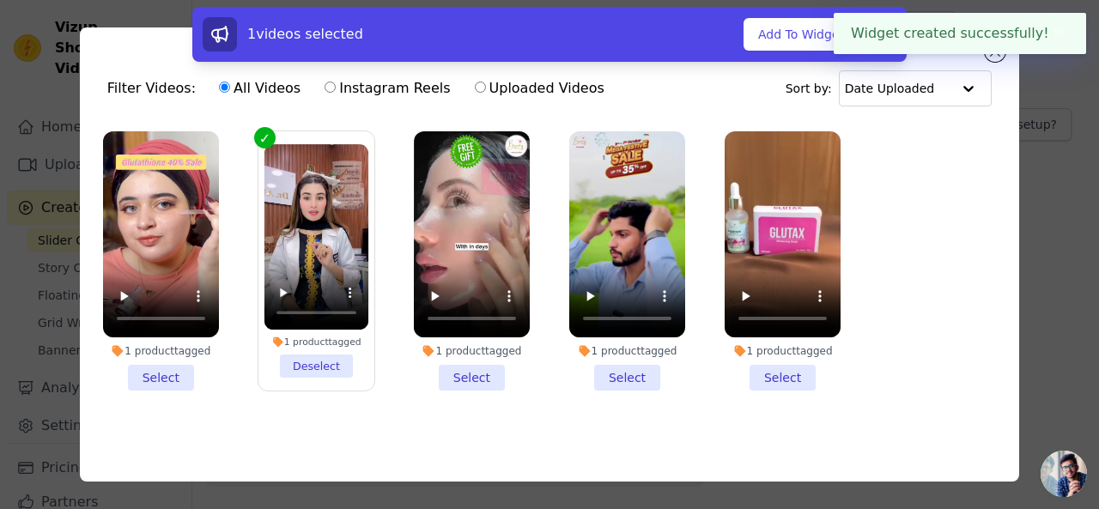
click at [467, 364] on li "1 product tagged Select" at bounding box center [472, 260] width 116 height 259
click at [0, 0] on input "1 product tagged Select" at bounding box center [0, 0] width 0 height 0
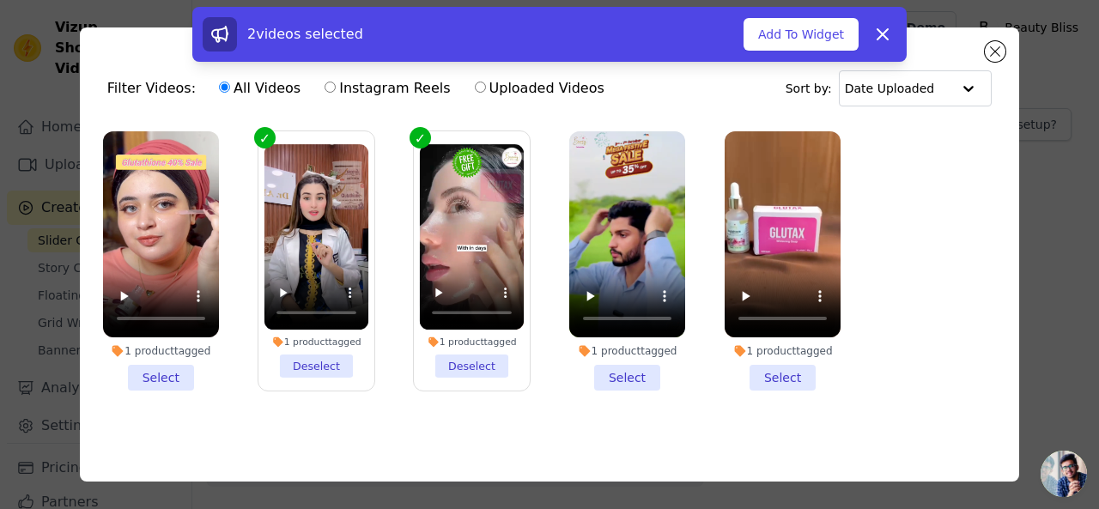
click at [622, 348] on div "1 product tagged" at bounding box center [627, 351] width 116 height 14
click at [0, 0] on input "1 product tagged Select" at bounding box center [0, 0] width 0 height 0
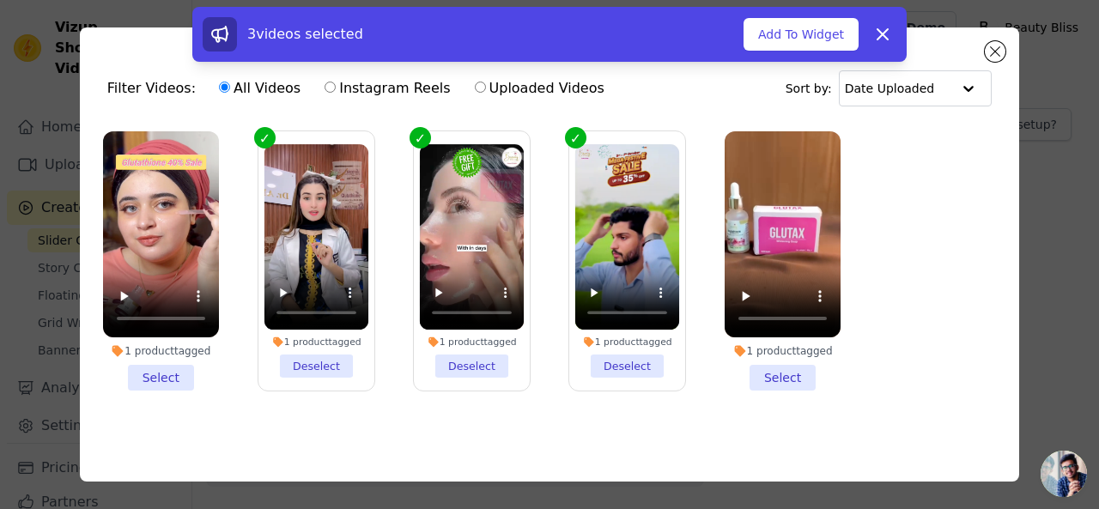
click at [752, 360] on li "1 product tagged Select" at bounding box center [783, 260] width 116 height 259
click at [0, 0] on input "1 product tagged Select" at bounding box center [0, 0] width 0 height 0
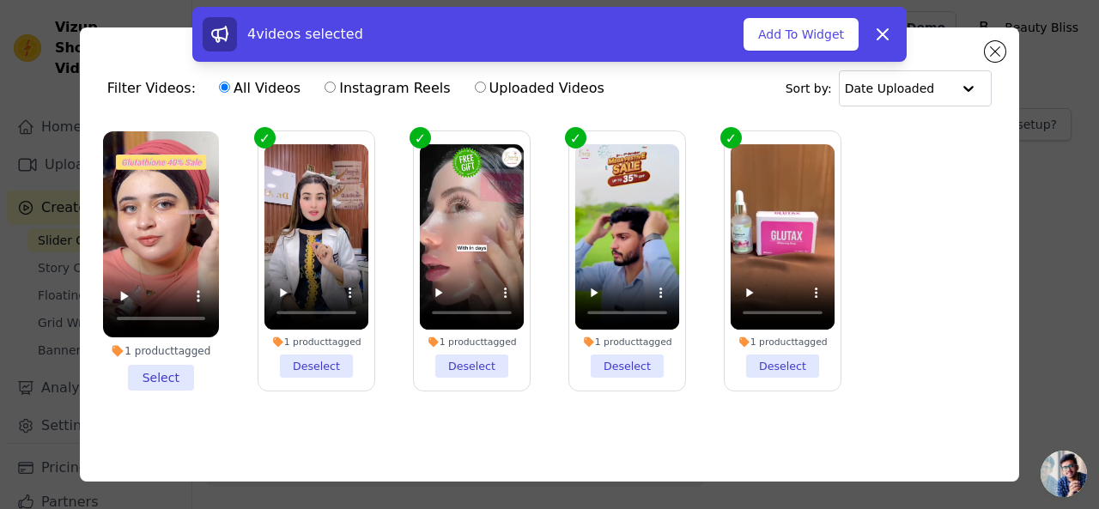
click at [157, 358] on li "1 product tagged Select" at bounding box center [161, 260] width 116 height 259
click at [0, 0] on input "1 product tagged Select" at bounding box center [0, 0] width 0 height 0
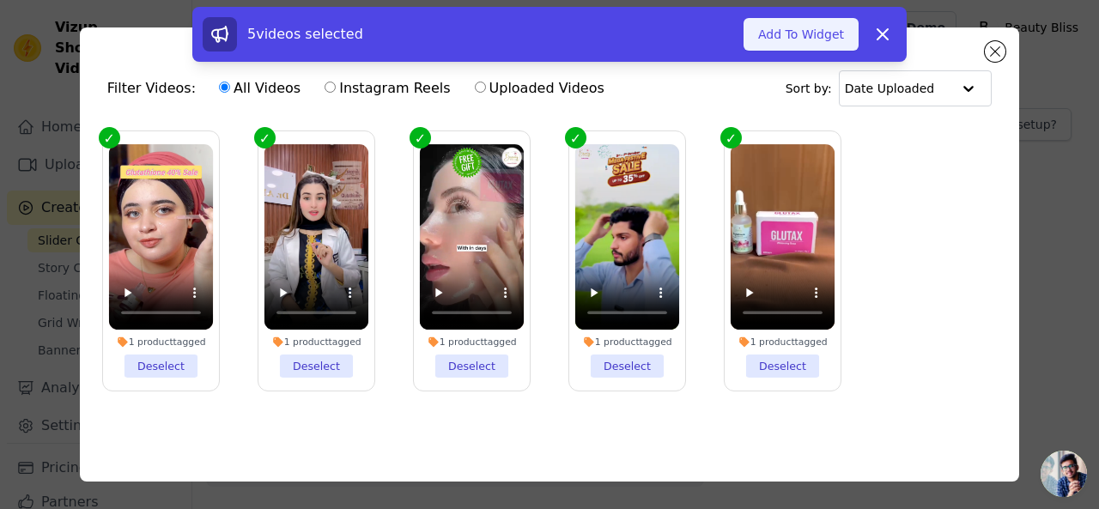
click at [814, 28] on button "Add To Widget" at bounding box center [800, 34] width 115 height 33
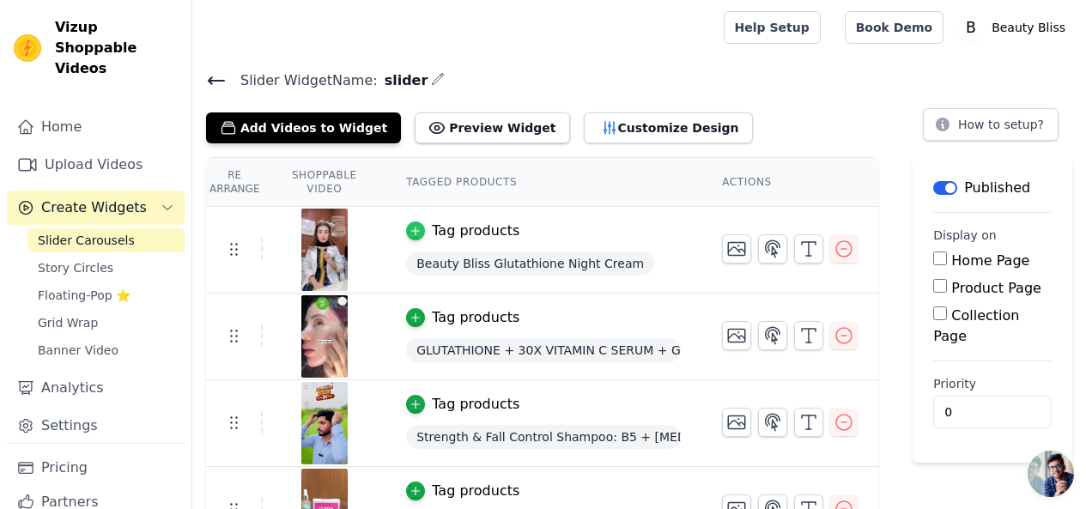
click at [420, 232] on icon "button" at bounding box center [416, 231] width 8 height 8
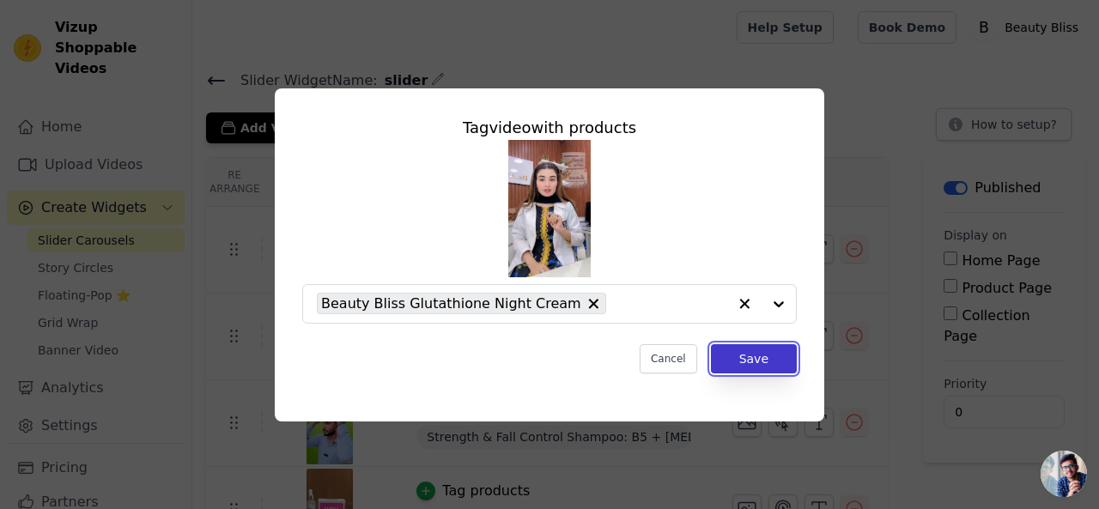
click at [756, 359] on button "Save" at bounding box center [754, 358] width 86 height 29
